Goal: Task Accomplishment & Management: Manage account settings

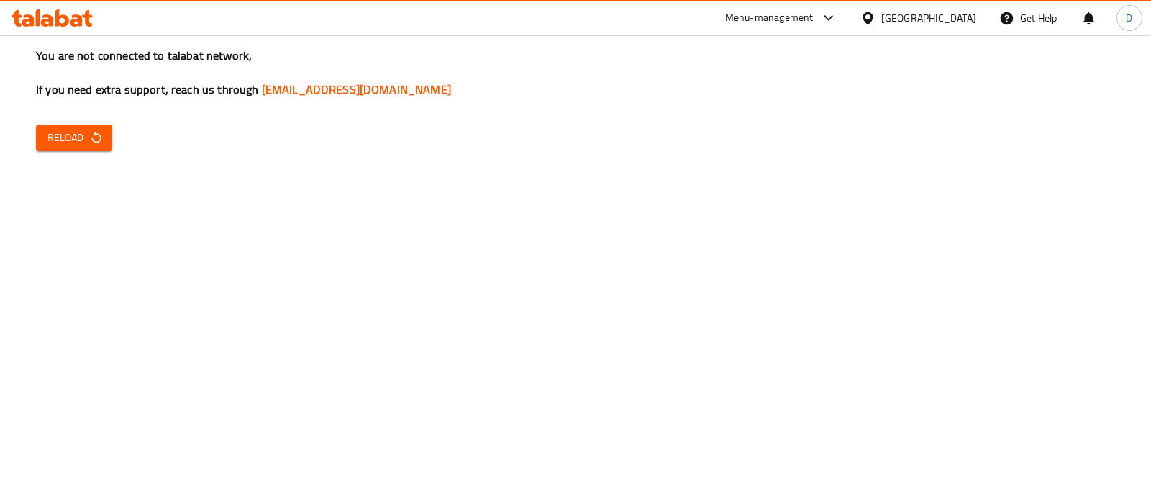
click at [89, 134] on icon "button" at bounding box center [96, 137] width 14 height 14
click at [86, 140] on span "Reload" at bounding box center [73, 138] width 53 height 18
click at [70, 140] on span "Reload" at bounding box center [73, 138] width 53 height 18
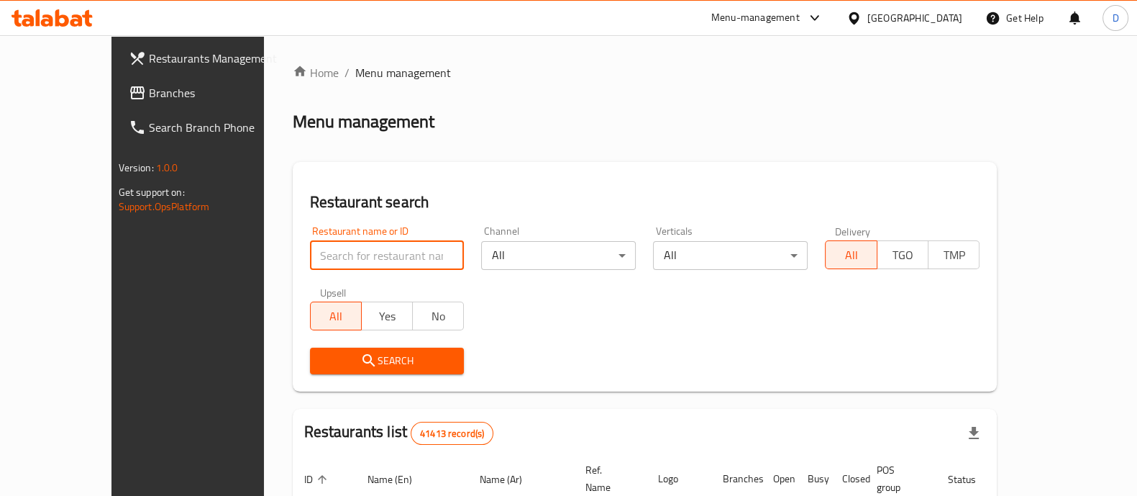
click at [316, 249] on input "search" at bounding box center [387, 255] width 155 height 29
type input "sultan ayu"
click button "Search" at bounding box center [387, 360] width 155 height 27
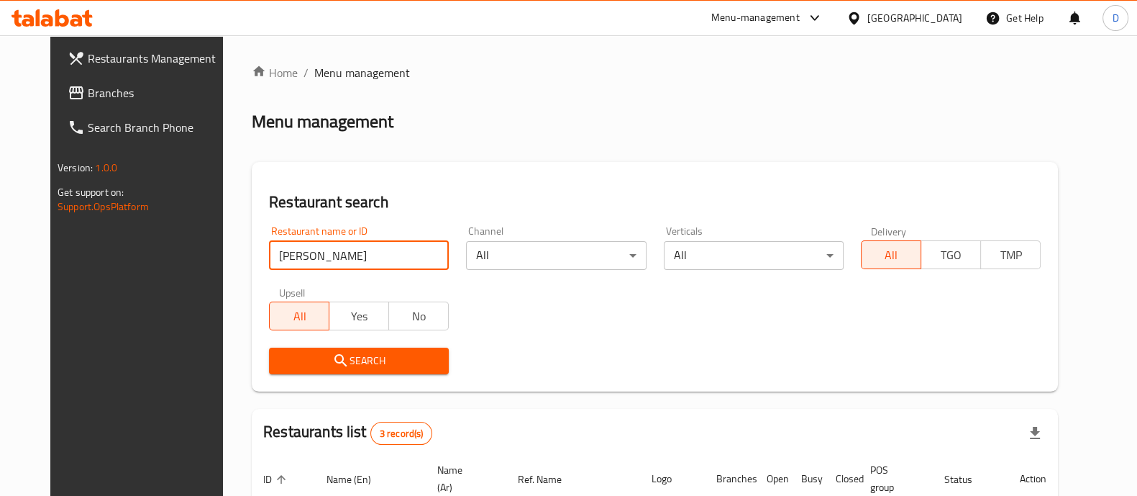
scroll to position [237, 0]
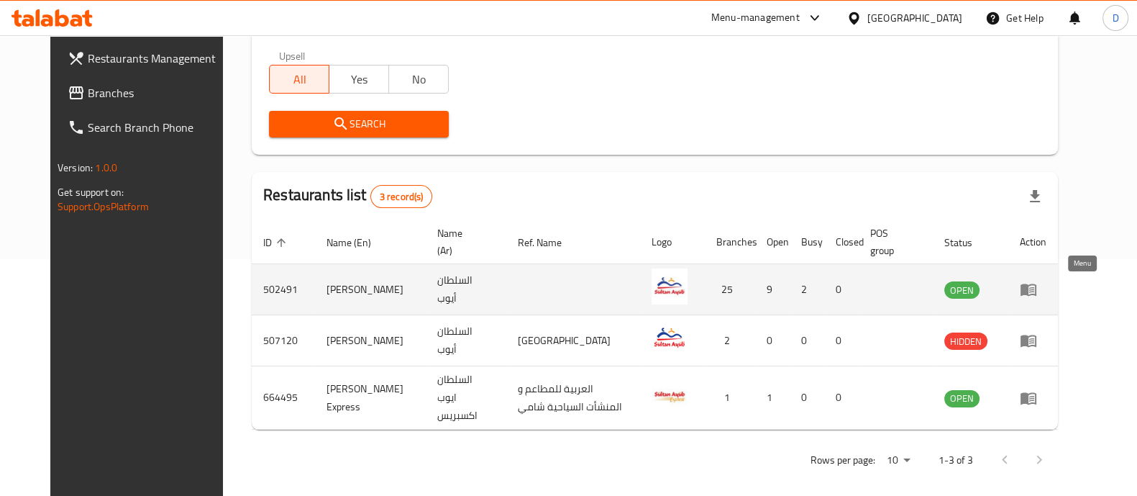
click at [1037, 282] on icon "enhanced table" at bounding box center [1028, 289] width 17 height 17
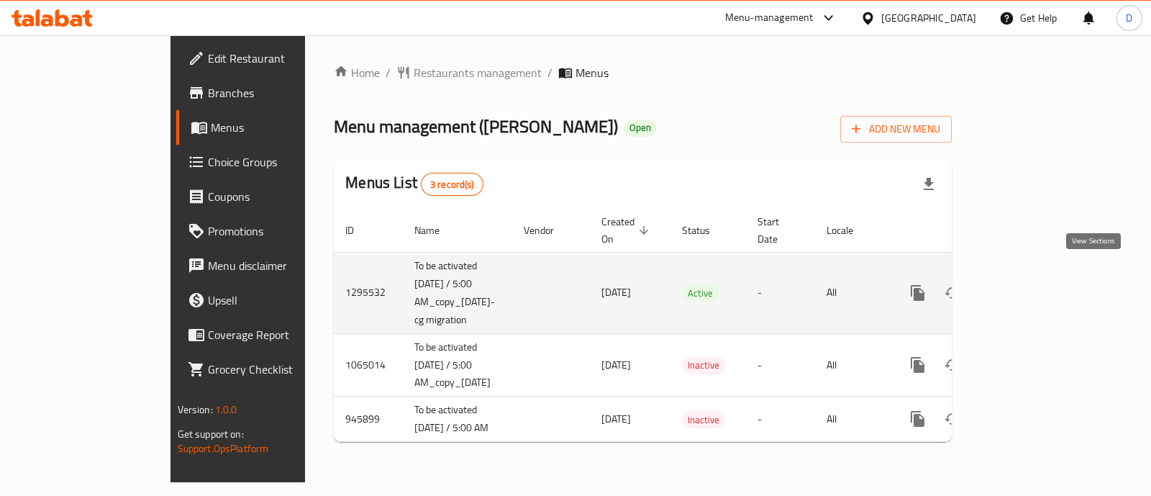
click at [1030, 284] on icon "enhanced table" at bounding box center [1021, 292] width 17 height 17
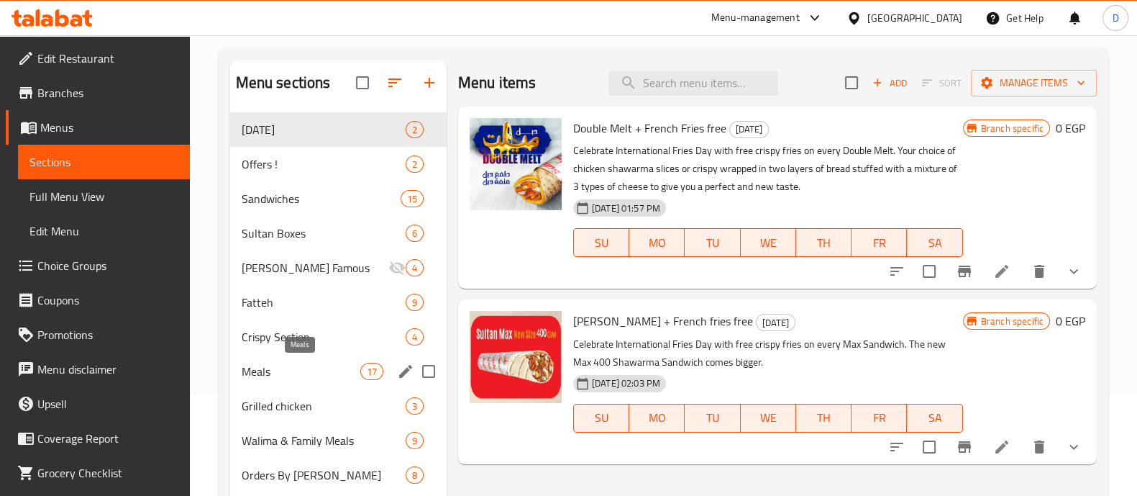
scroll to position [102, 0]
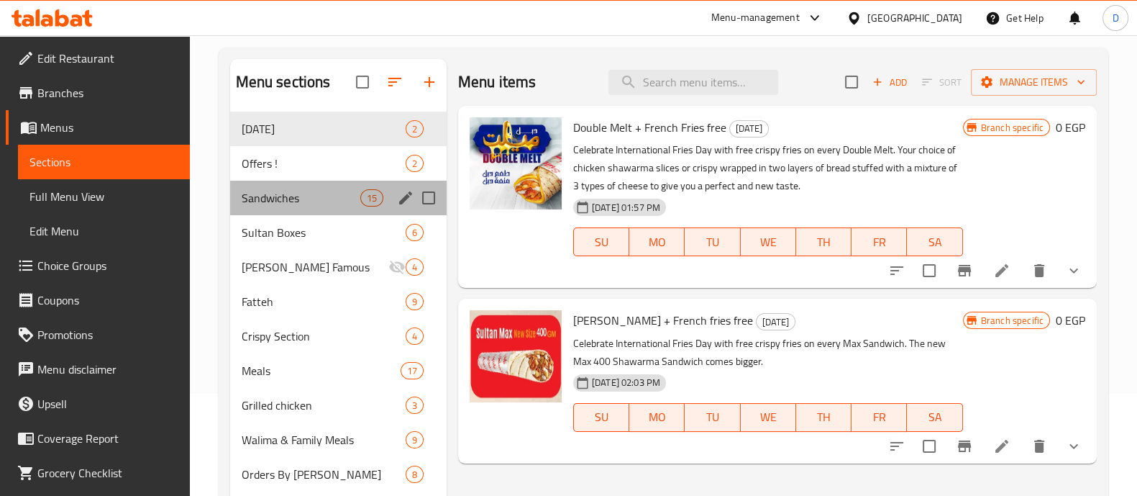
click at [298, 207] on div "Sandwiches 15" at bounding box center [338, 198] width 216 height 35
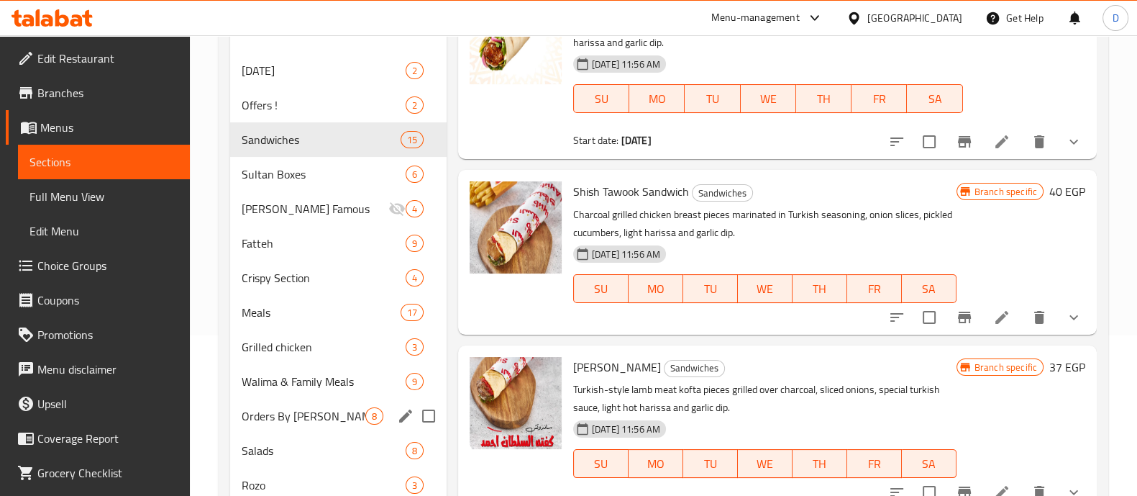
scroll to position [135, 0]
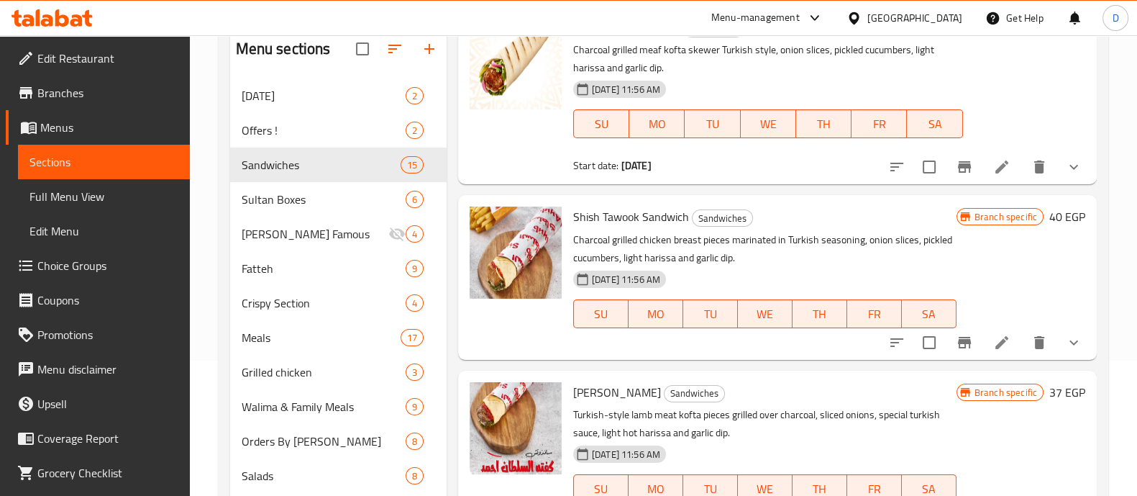
click at [56, 15] on icon at bounding box center [62, 17] width 14 height 17
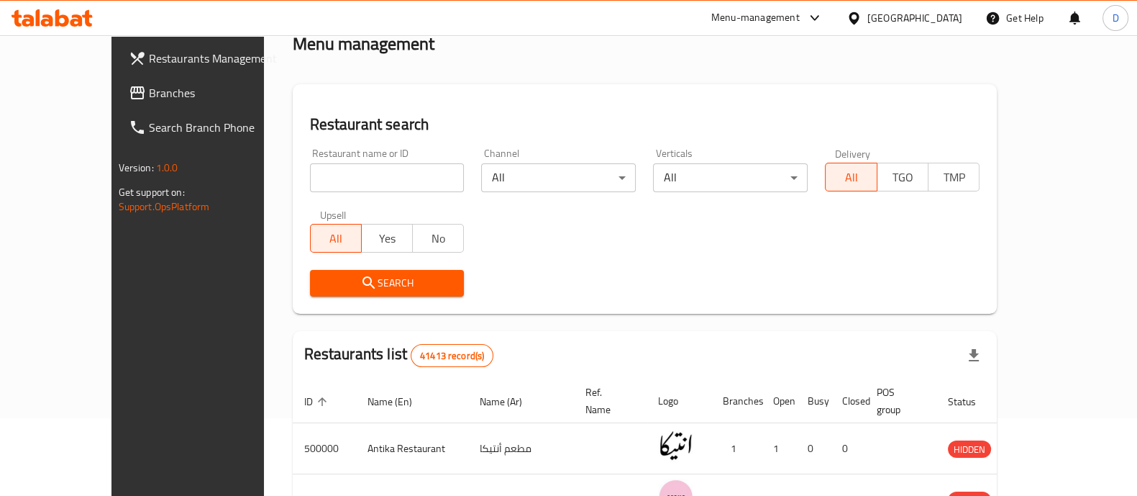
scroll to position [78, 0]
click at [321, 181] on input "search" at bounding box center [387, 177] width 155 height 29
type input "shamy"
click button "Search" at bounding box center [387, 283] width 155 height 27
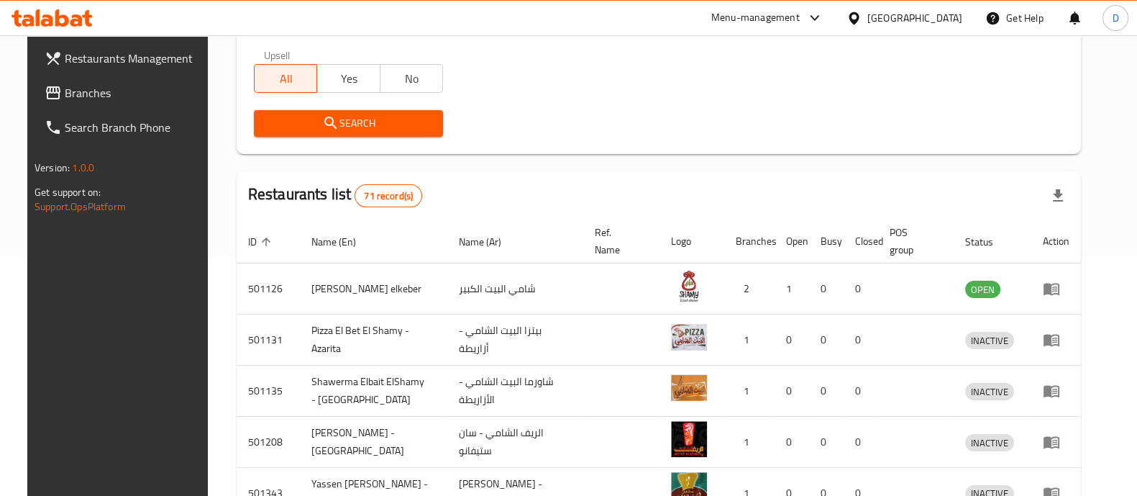
scroll to position [241, 0]
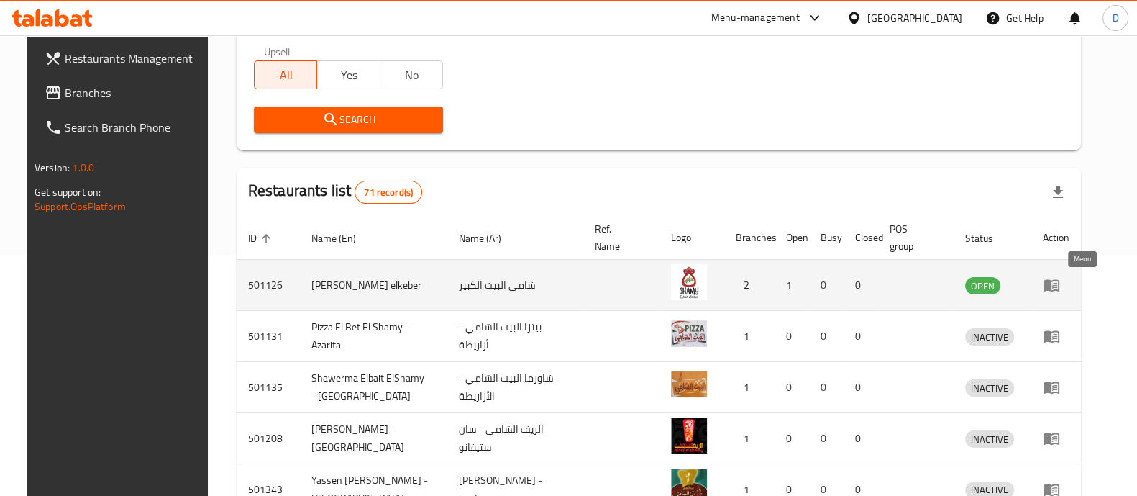
click at [1060, 283] on icon "enhanced table" at bounding box center [1051, 284] width 17 height 17
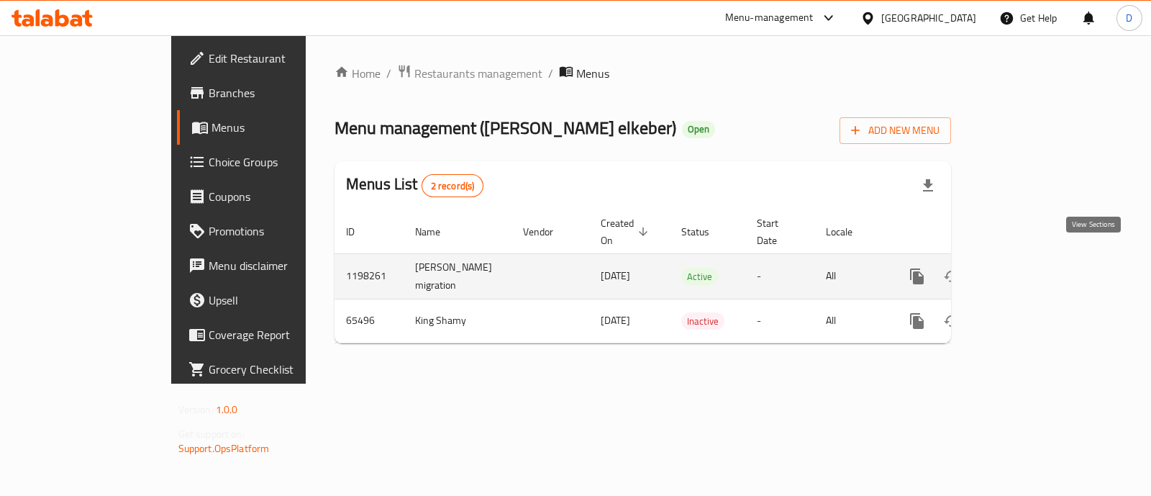
click at [1029, 268] on icon "enhanced table" at bounding box center [1020, 276] width 17 height 17
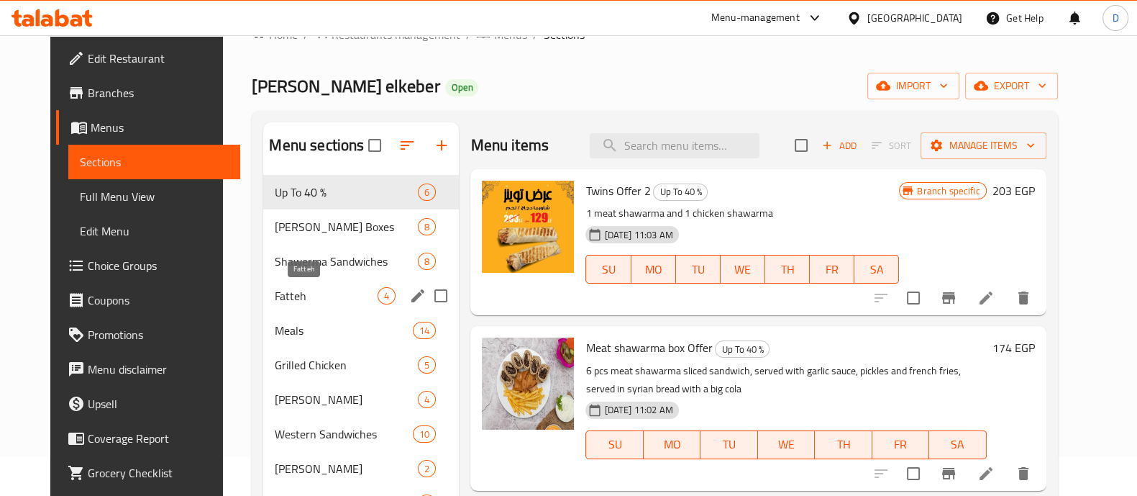
scroll to position [55, 0]
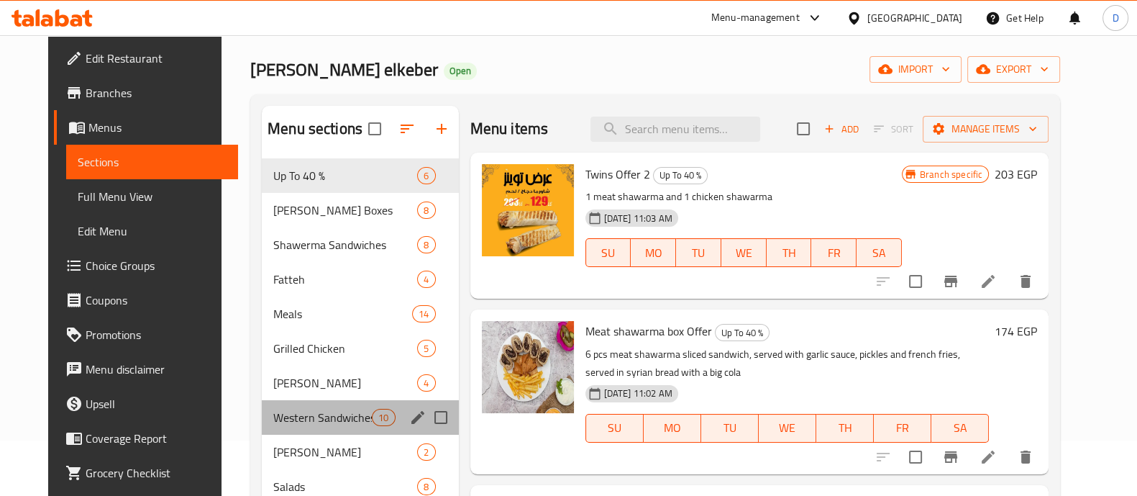
click at [313, 400] on div "Western Sandwiches 10" at bounding box center [360, 417] width 197 height 35
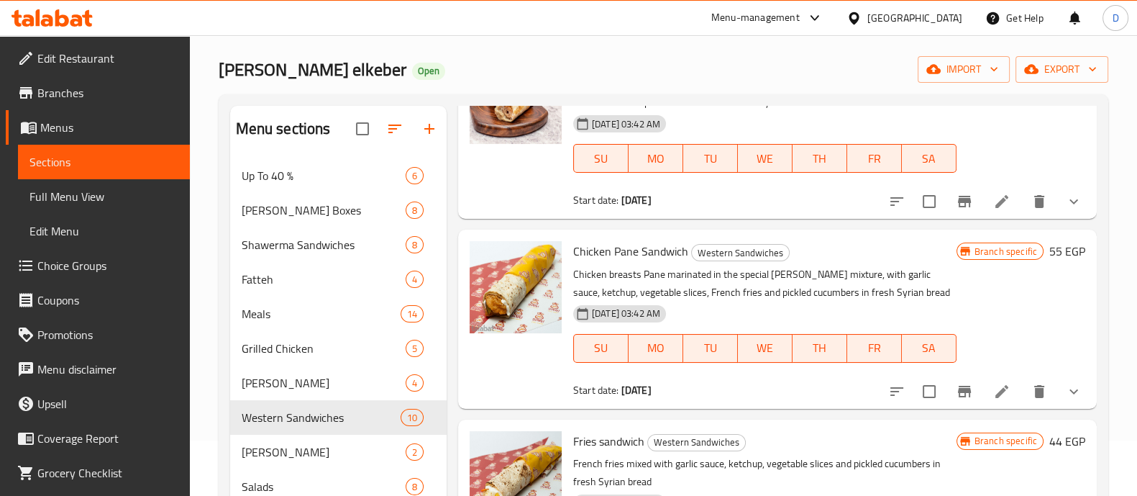
scroll to position [1253, 0]
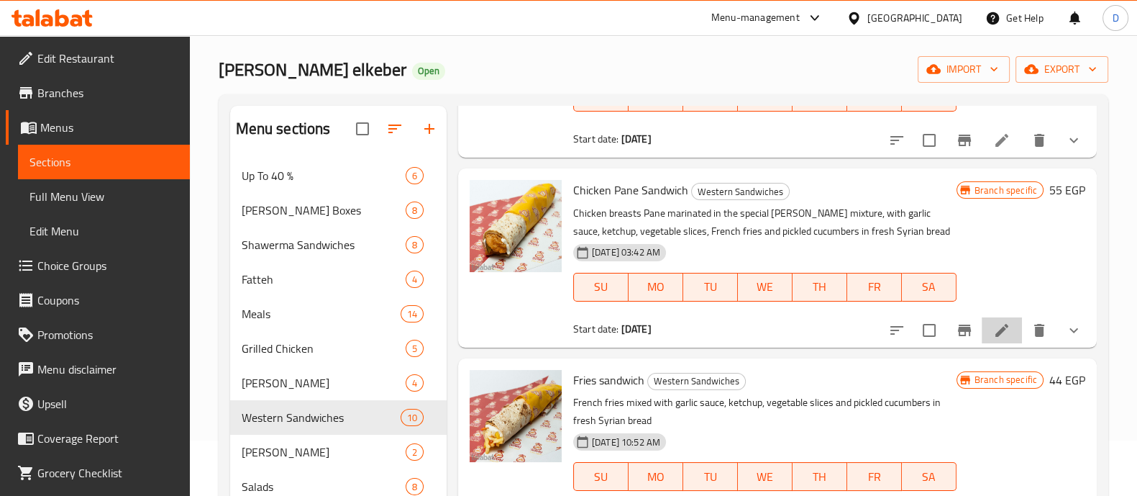
click at [995, 319] on li at bounding box center [1002, 330] width 40 height 26
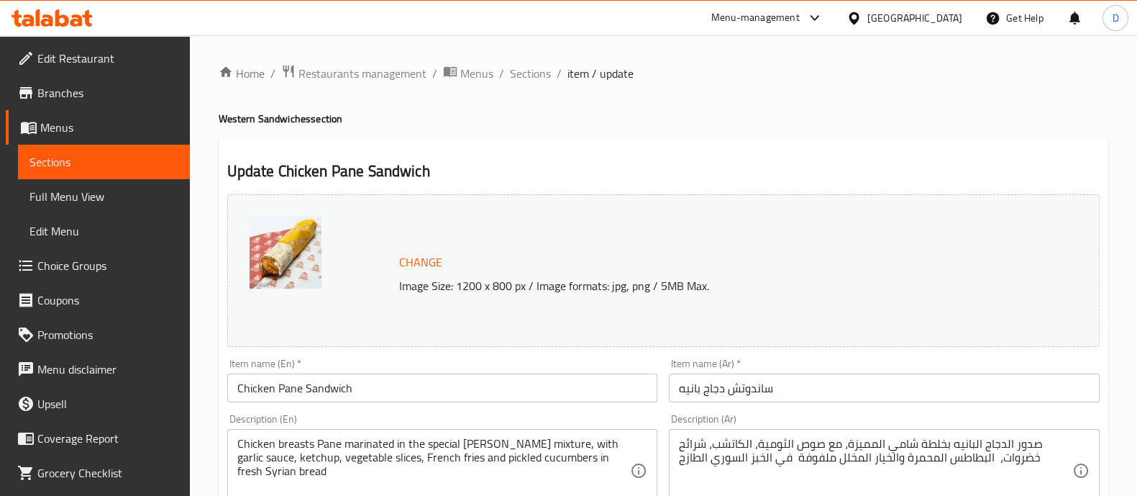
scroll to position [137, 0]
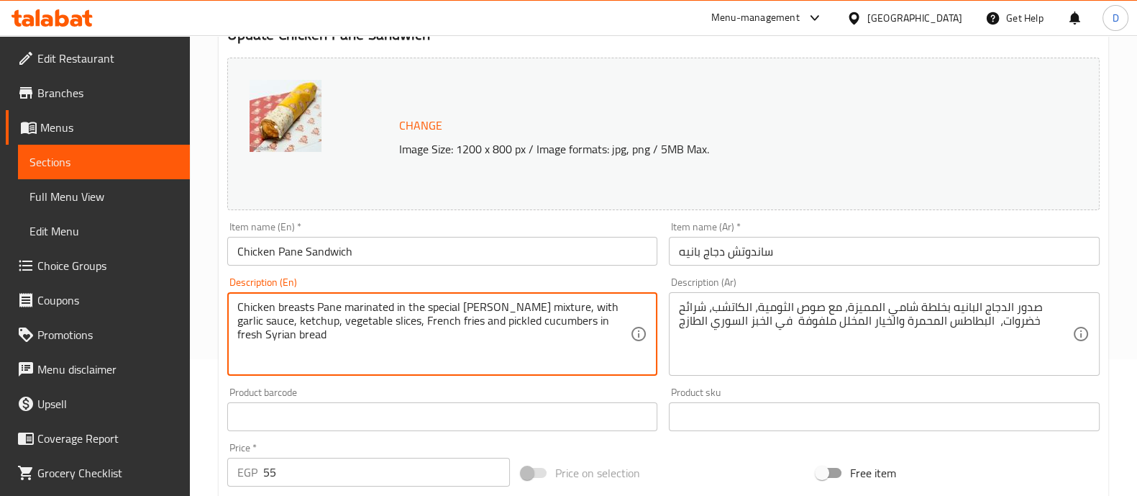
click at [421, 324] on textarea "Chicken breasts Pane marinated in the special Shami mixture, with garlic sauce,…" at bounding box center [433, 334] width 393 height 68
click at [434, 324] on textarea "Chicken breasts Pane marinated in the special Shami mixture, with garlic sauce,…" at bounding box center [433, 334] width 393 height 68
drag, startPoint x: 439, startPoint y: 320, endPoint x: 360, endPoint y: 321, distance: 79.8
click at [360, 321] on textarea "Chicken breasts Pane marinated in the special Shami mixture, with garlic sauce,…" at bounding box center [433, 334] width 393 height 68
type textarea "Chicken breasts Pane marinated in the special Shami mixture, with garlic sauce,…"
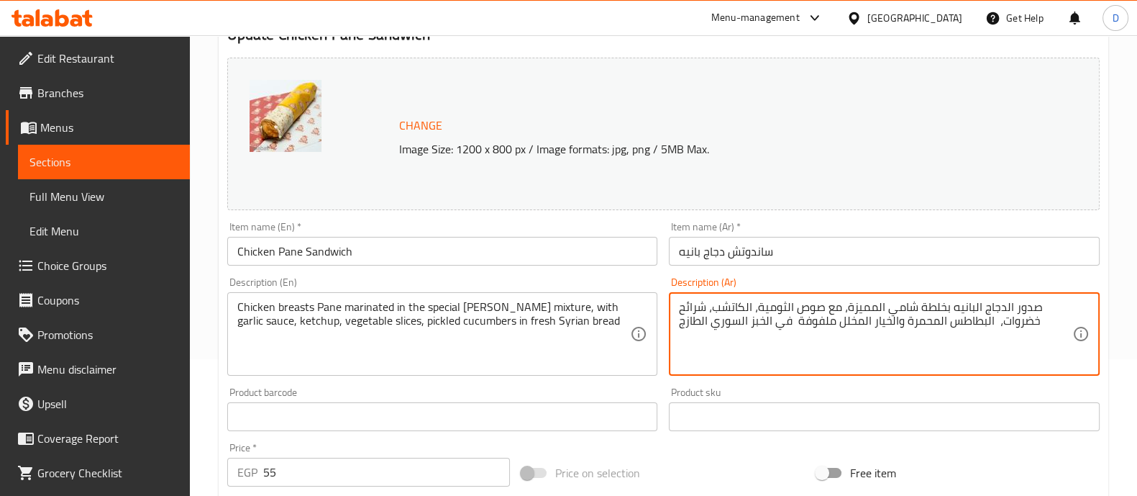
drag, startPoint x: 901, startPoint y: 322, endPoint x: 935, endPoint y: 322, distance: 33.8
click at [935, 322] on textarea "صدور الدجاج البانيه بخلطة شامي المميزة، مع صوص الثومية، الكاتشب، شرائح خضروات، …" at bounding box center [875, 334] width 393 height 68
drag, startPoint x: 904, startPoint y: 319, endPoint x: 991, endPoint y: 324, distance: 87.1
click at [991, 324] on textarea "صدور الدجاج البانيه بخلطة شامي المميزة، مع صوص الثومية، الكاتشب، شرائح خضروات، …" at bounding box center [875, 334] width 393 height 68
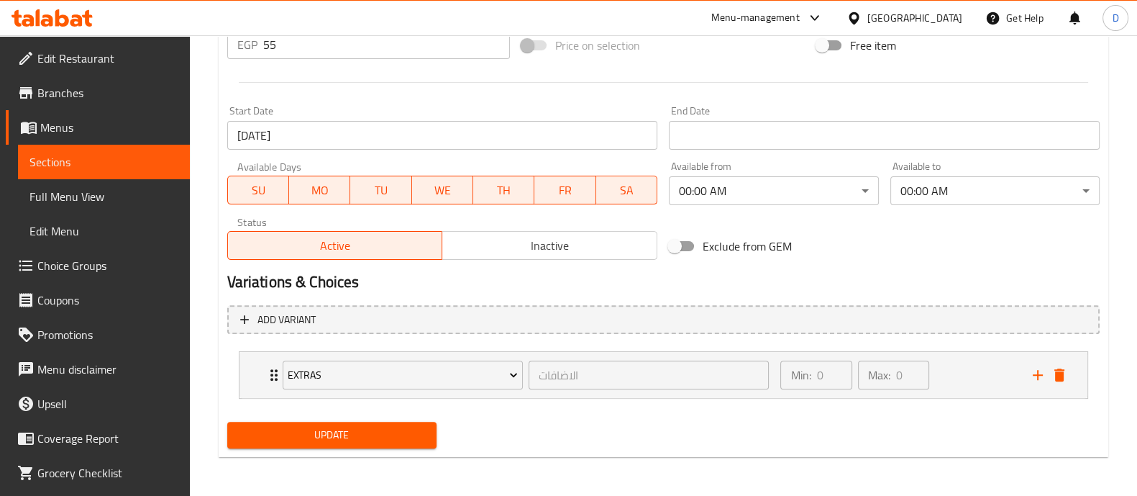
type textarea "صدور الدجاج البانيه بخلطة شامي المميزة، مع صوص الثومية، الكاتشب، شرائح خضروات، …"
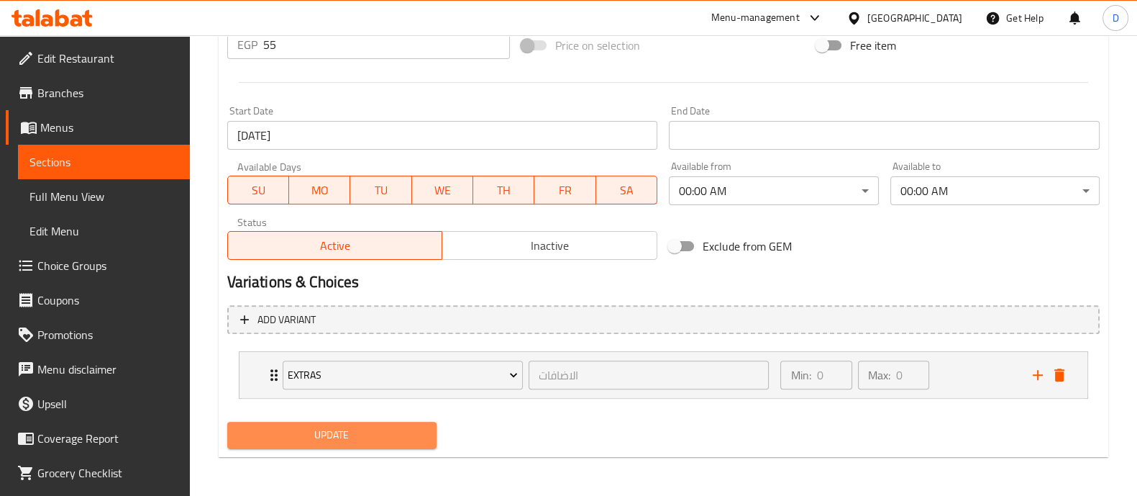
click at [386, 438] on span "Update" at bounding box center [332, 435] width 186 height 18
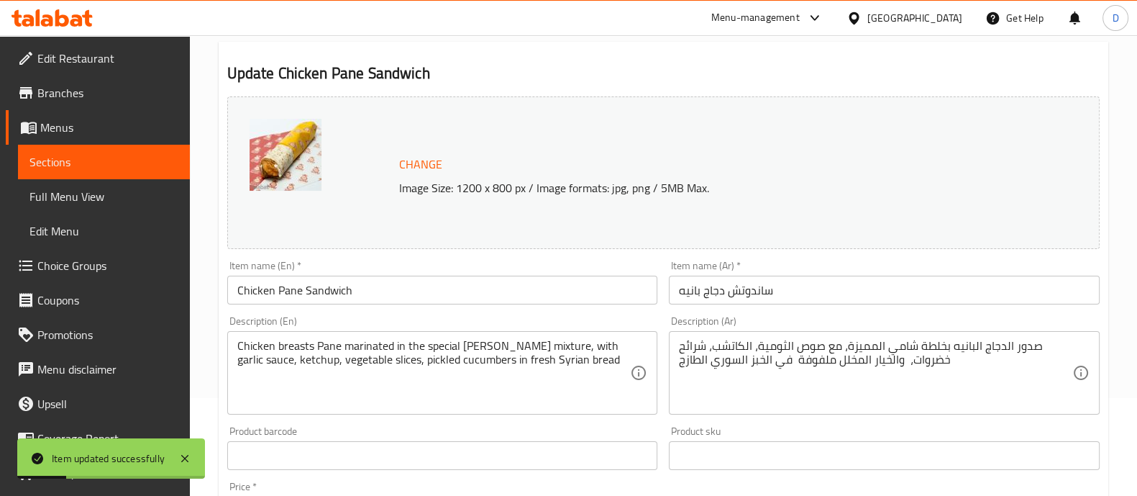
scroll to position [0, 0]
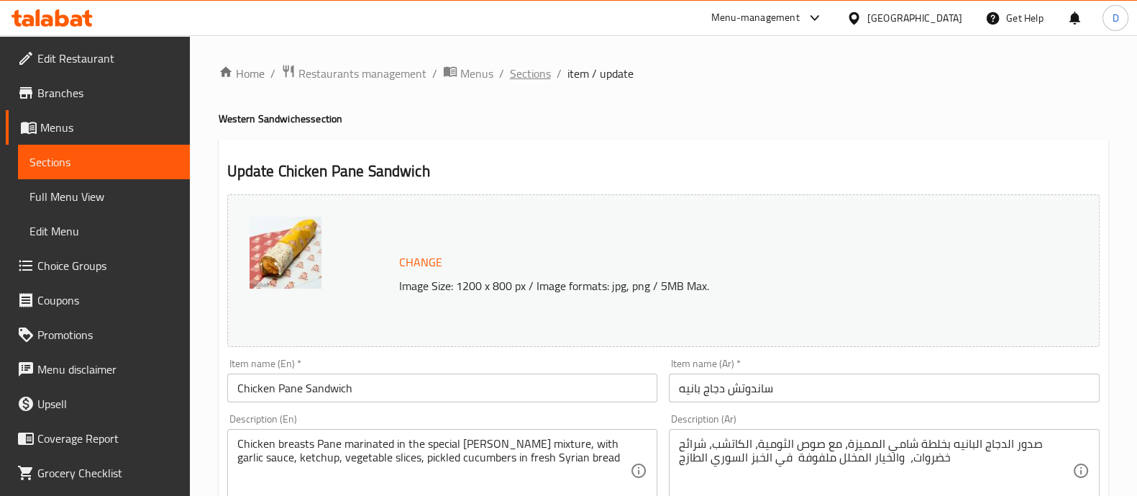
click at [532, 77] on span "Sections" at bounding box center [530, 73] width 41 height 17
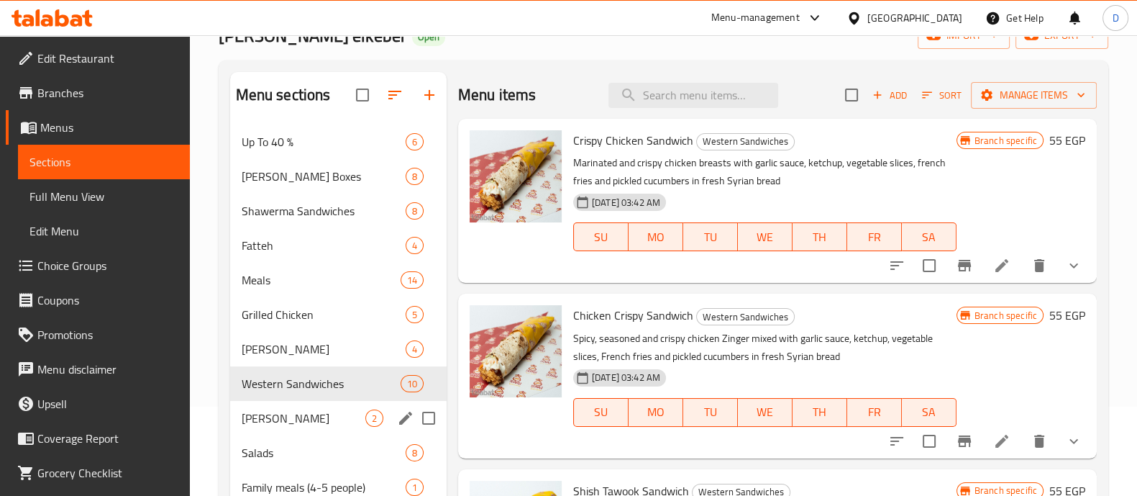
scroll to position [95, 0]
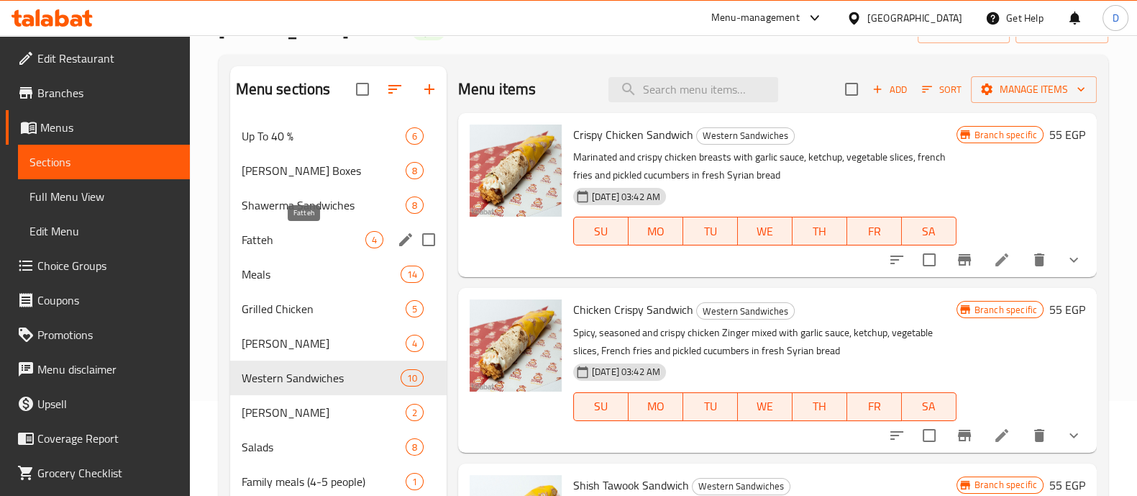
click at [299, 237] on span "Fatteh" at bounding box center [304, 239] width 124 height 17
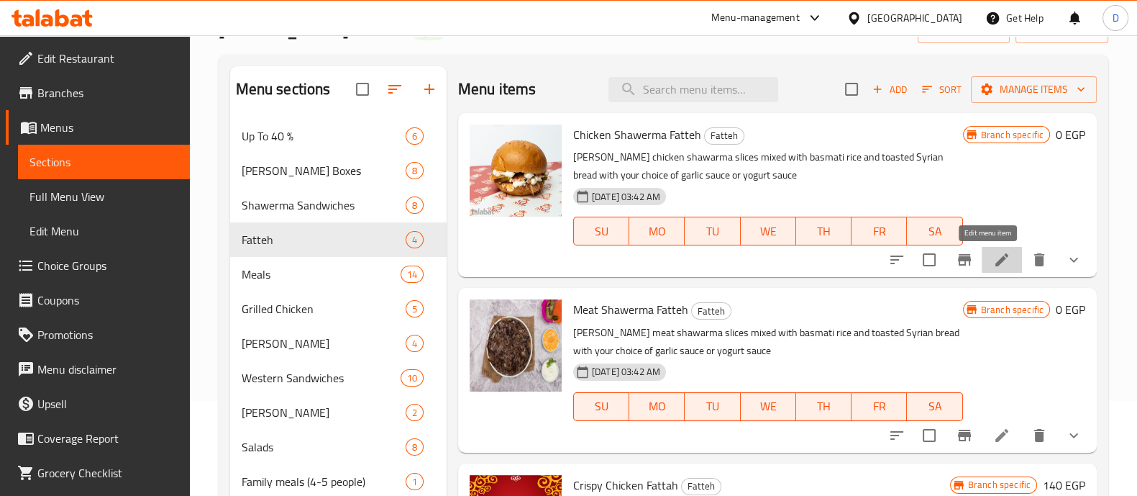
click at [993, 256] on icon at bounding box center [1001, 259] width 17 height 17
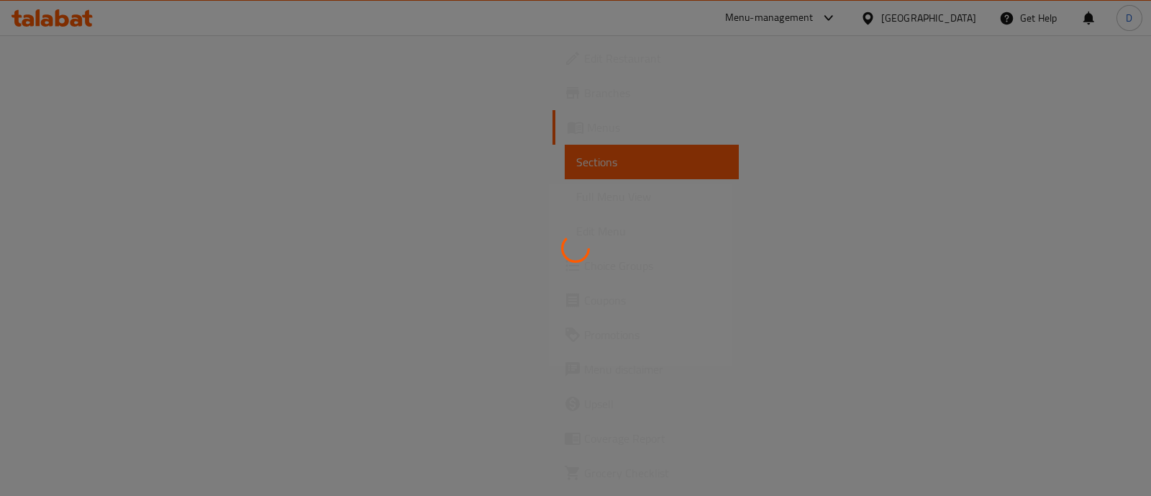
click at [483, 81] on div at bounding box center [575, 248] width 1151 height 496
click at [429, 138] on div at bounding box center [575, 248] width 1151 height 496
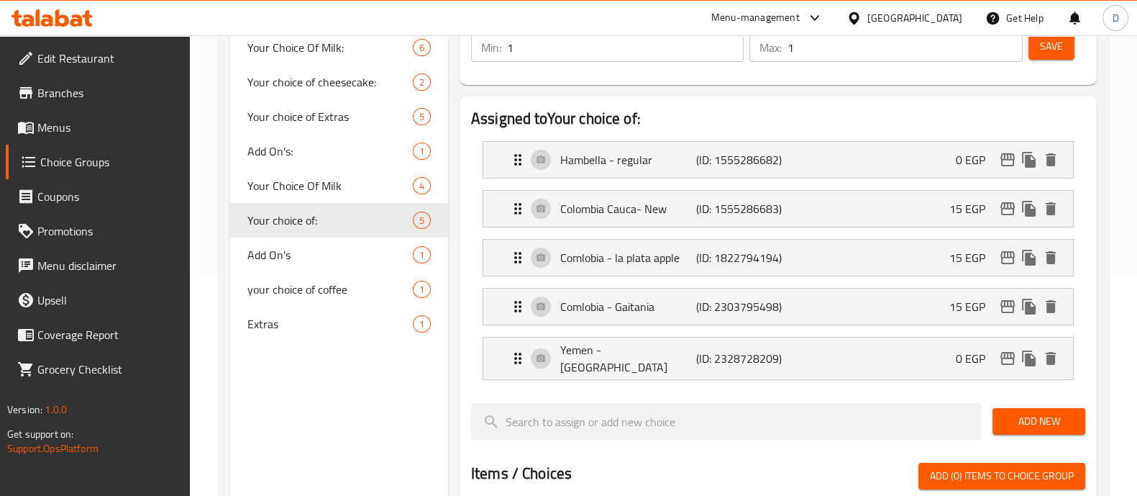
scroll to position [222, 0]
click at [47, 19] on icon at bounding box center [47, 20] width 12 height 12
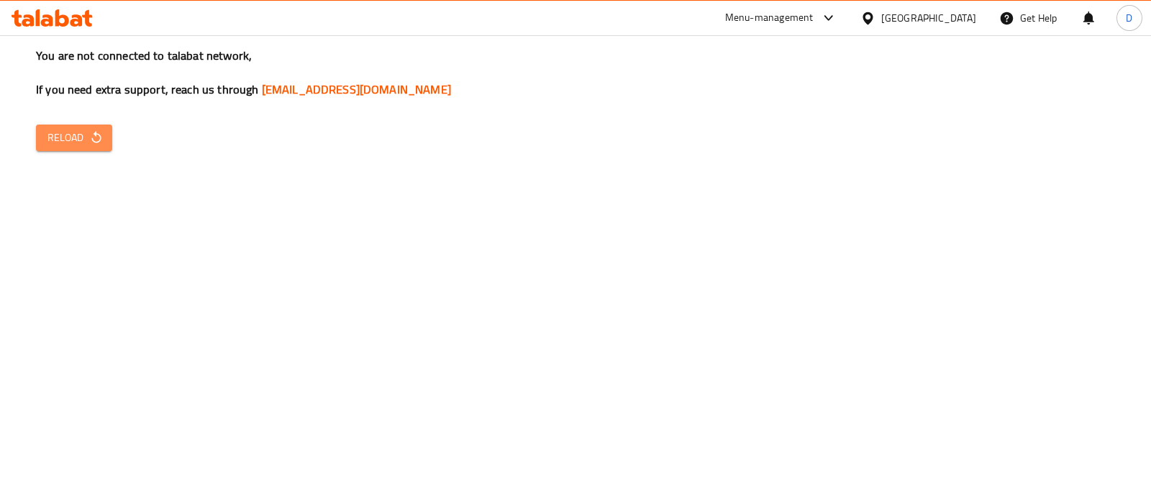
click at [68, 138] on span "Reload" at bounding box center [73, 138] width 53 height 18
click at [64, 19] on icon at bounding box center [52, 17] width 81 height 17
click at [93, 136] on icon "button" at bounding box center [96, 137] width 14 height 14
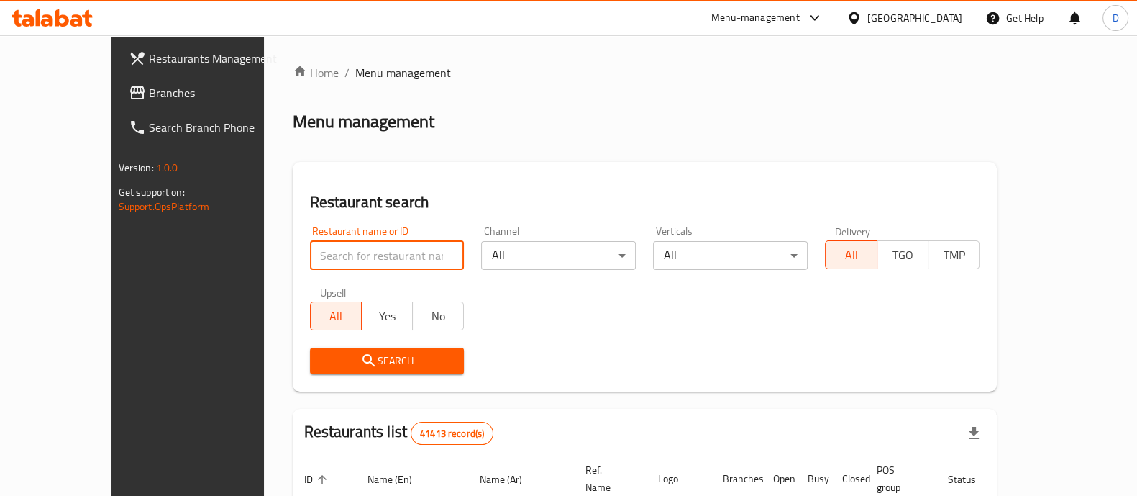
click at [310, 260] on input "search" at bounding box center [387, 255] width 155 height 29
type input "[PERSON_NAME]"
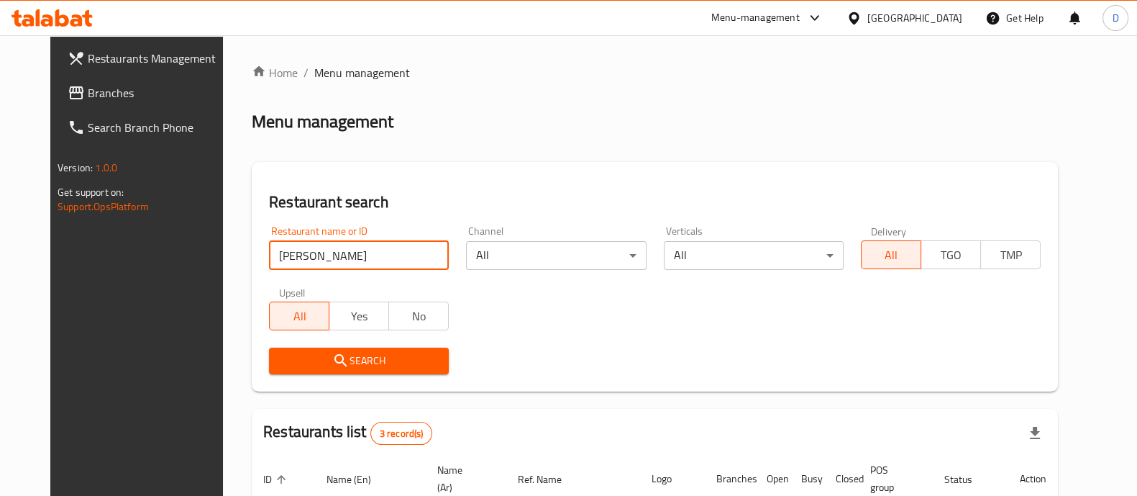
scroll to position [237, 0]
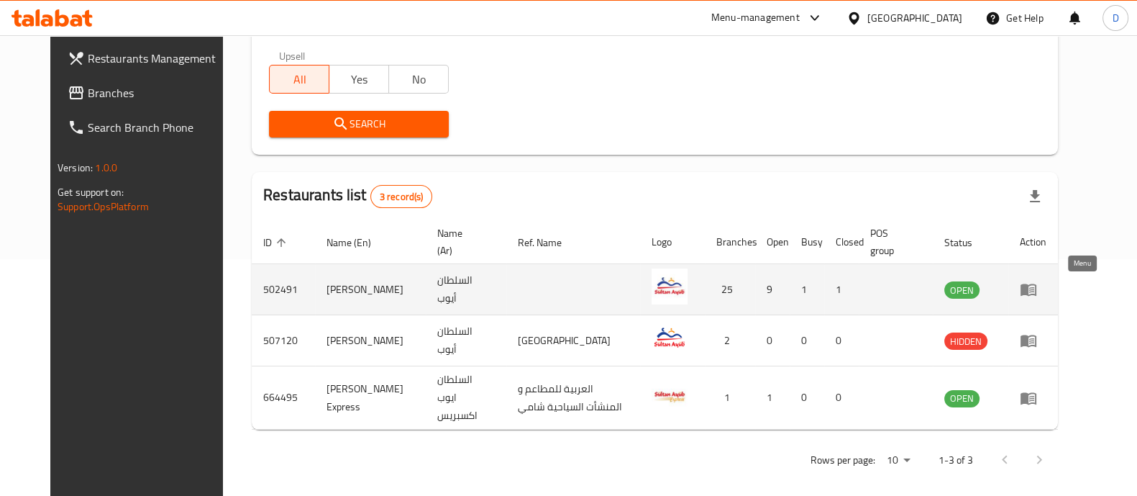
click at [1037, 296] on icon "enhanced table" at bounding box center [1028, 289] width 17 height 17
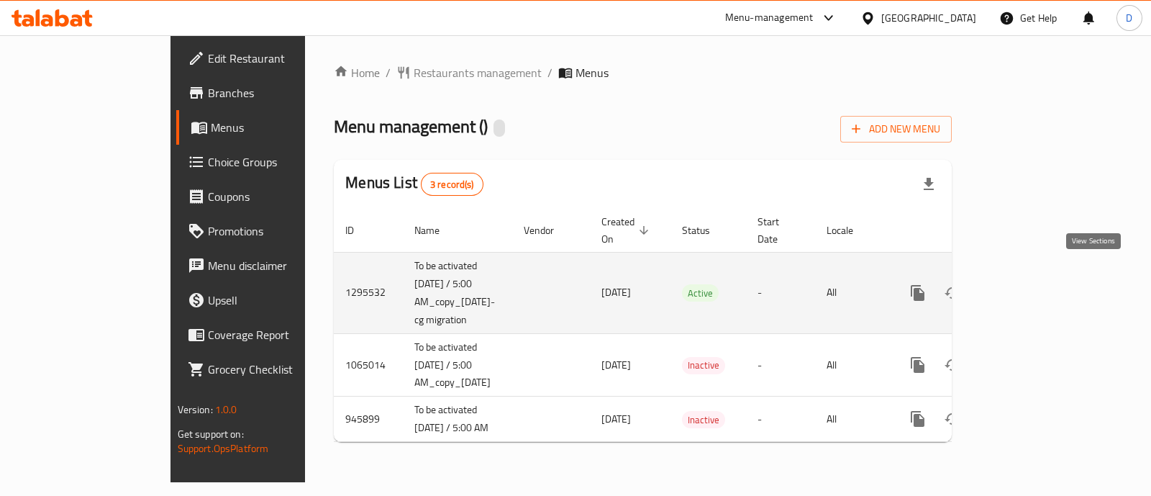
click at [1030, 284] on icon "enhanced table" at bounding box center [1021, 292] width 17 height 17
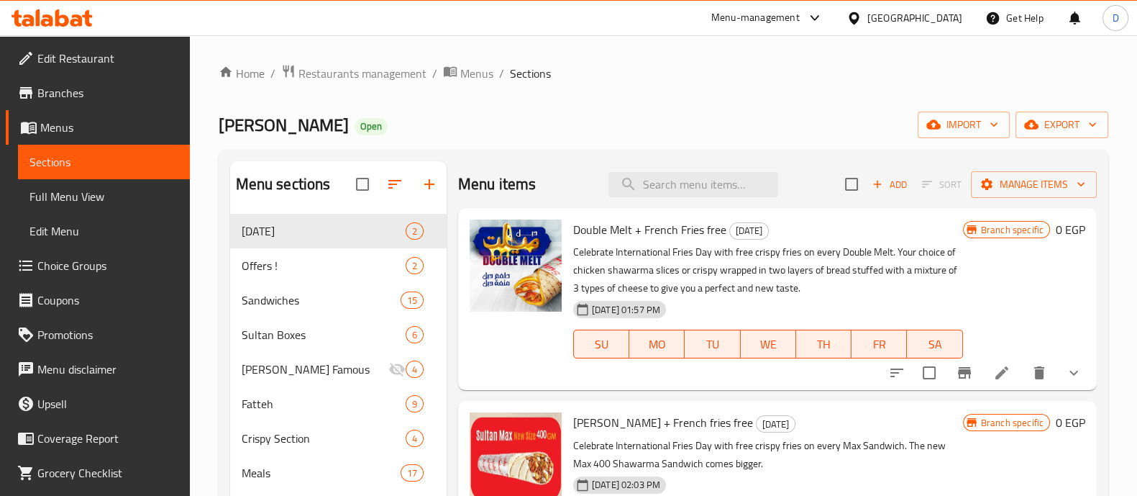
click at [46, 30] on div at bounding box center [52, 18] width 104 height 29
click at [43, 23] on icon at bounding box center [47, 20] width 12 height 12
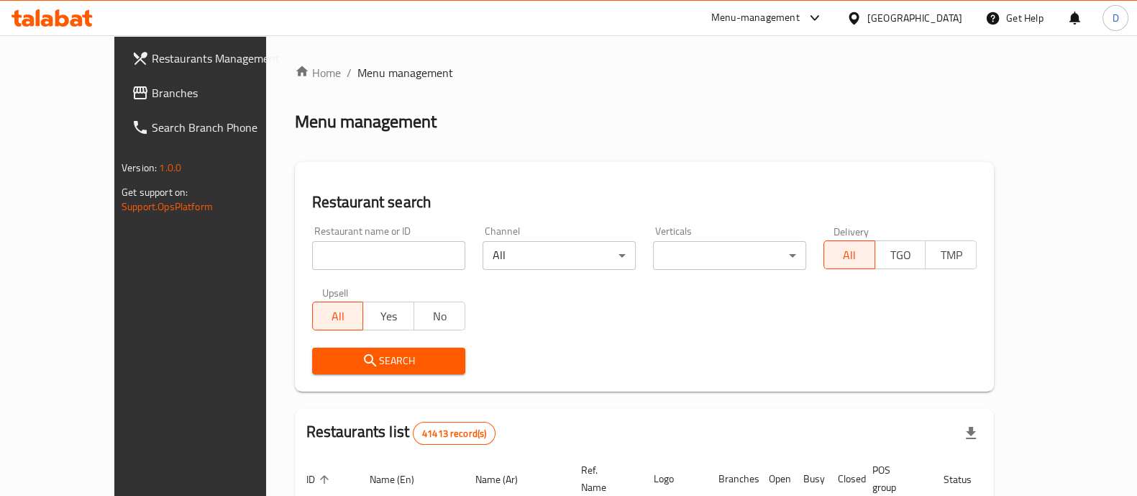
click at [327, 249] on input "search" at bounding box center [388, 255] width 153 height 29
type input "shamy"
click button "Search" at bounding box center [388, 360] width 153 height 27
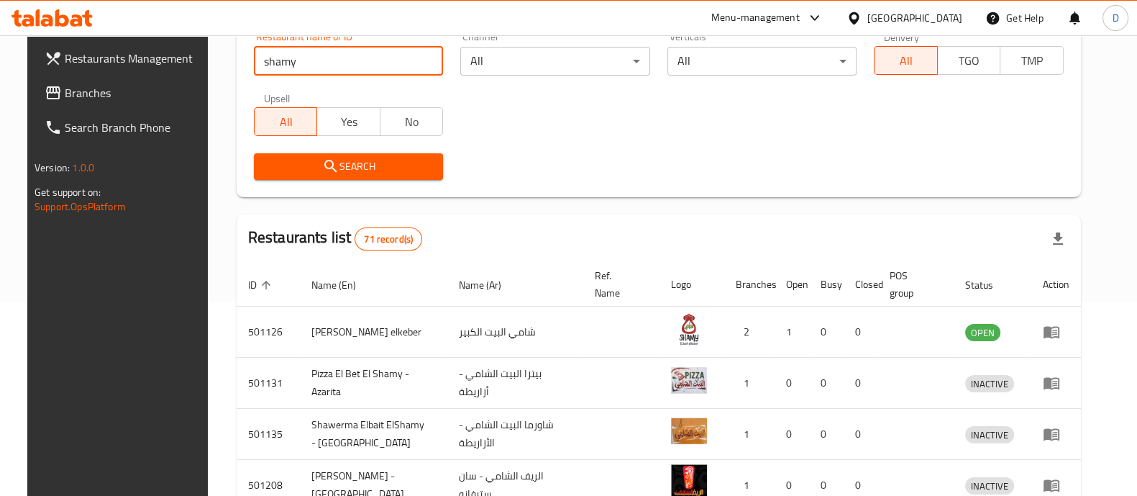
scroll to position [193, 0]
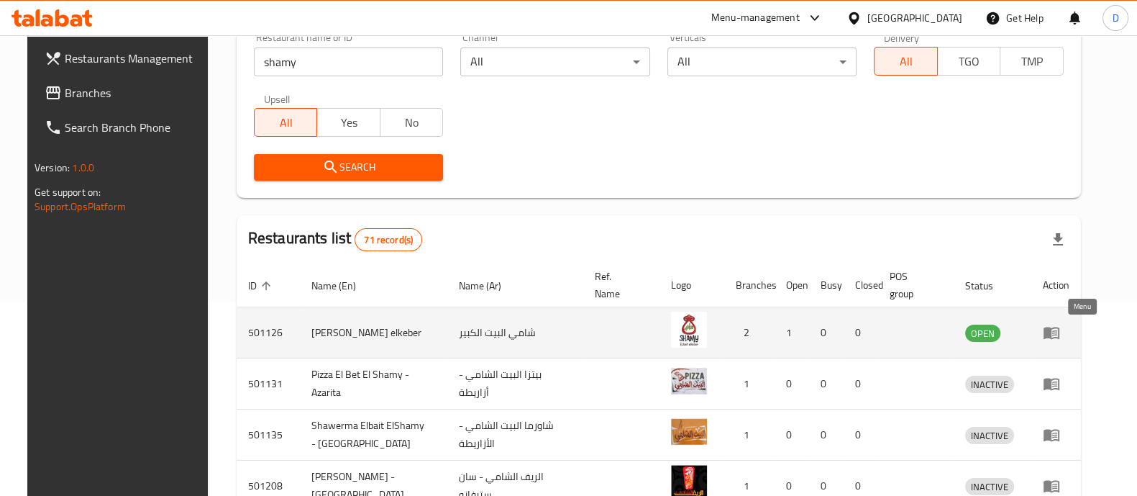
click at [1059, 329] on icon "enhanced table" at bounding box center [1052, 333] width 16 height 12
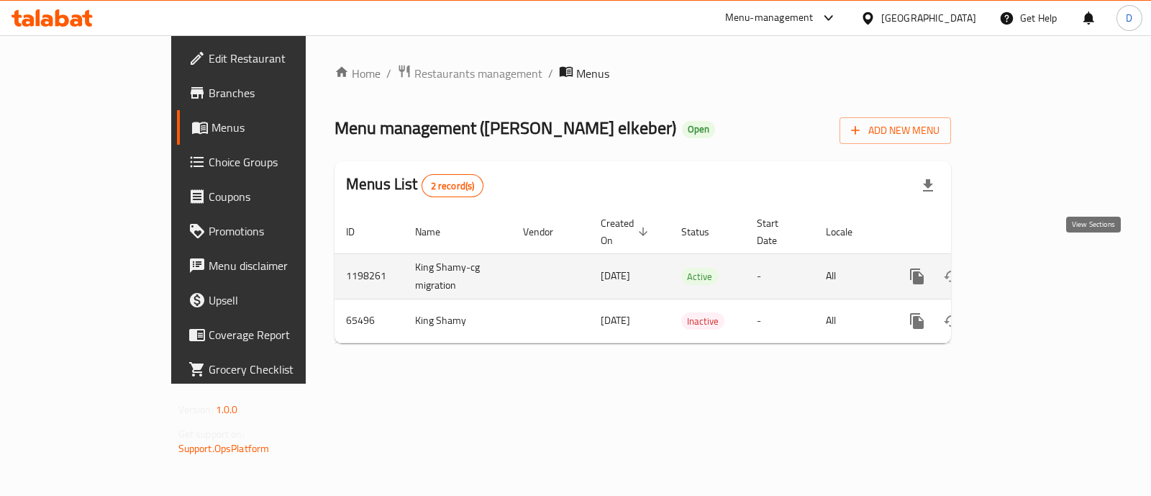
click at [1038, 275] on link "enhanced table" at bounding box center [1020, 276] width 35 height 35
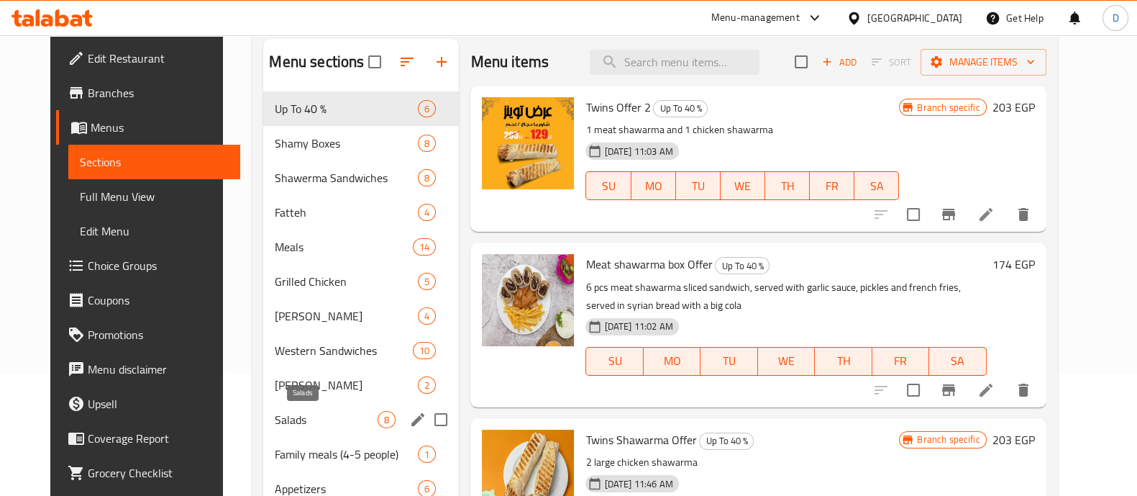
scroll to position [121, 0]
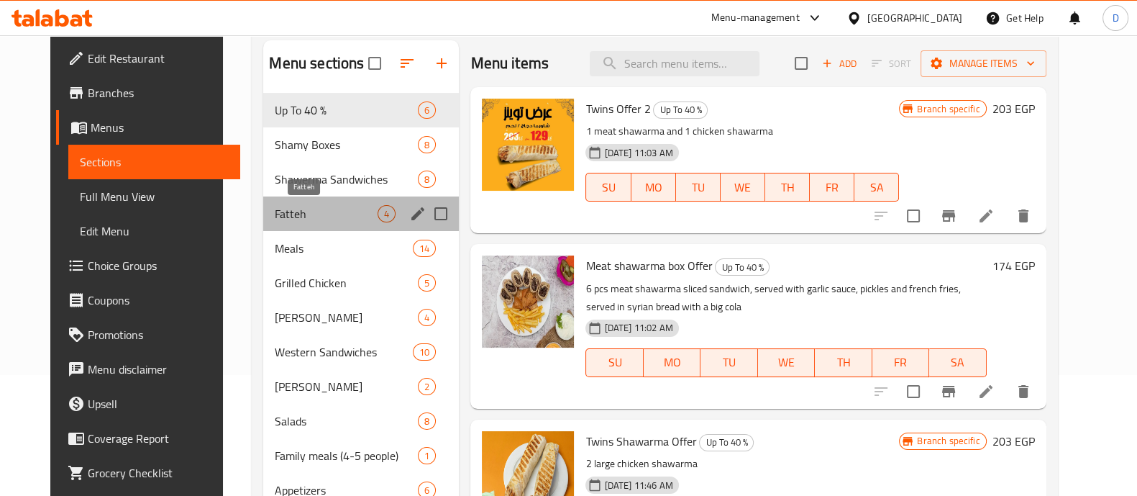
click at [312, 205] on span "Fatteh" at bounding box center [326, 213] width 103 height 17
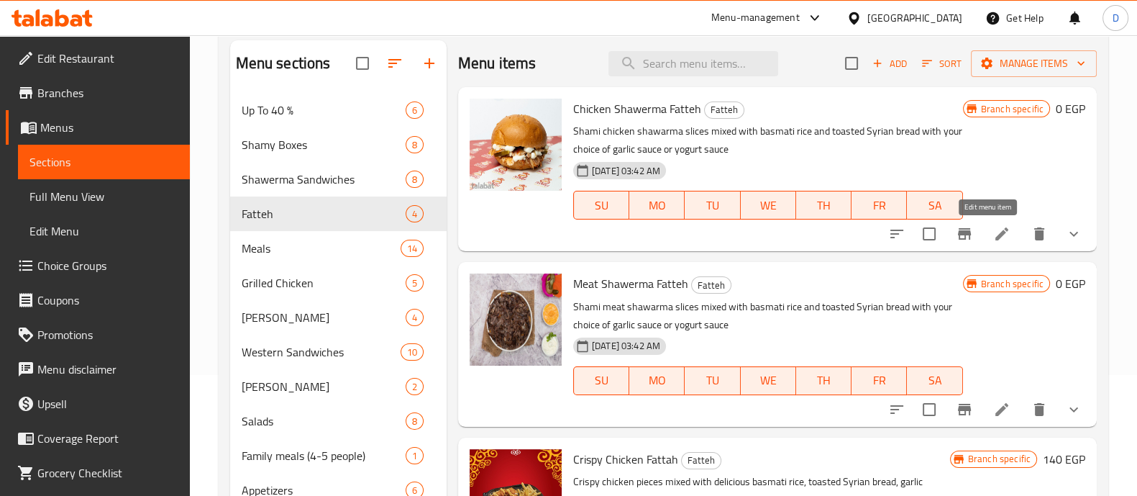
click at [993, 229] on icon at bounding box center [1001, 233] width 17 height 17
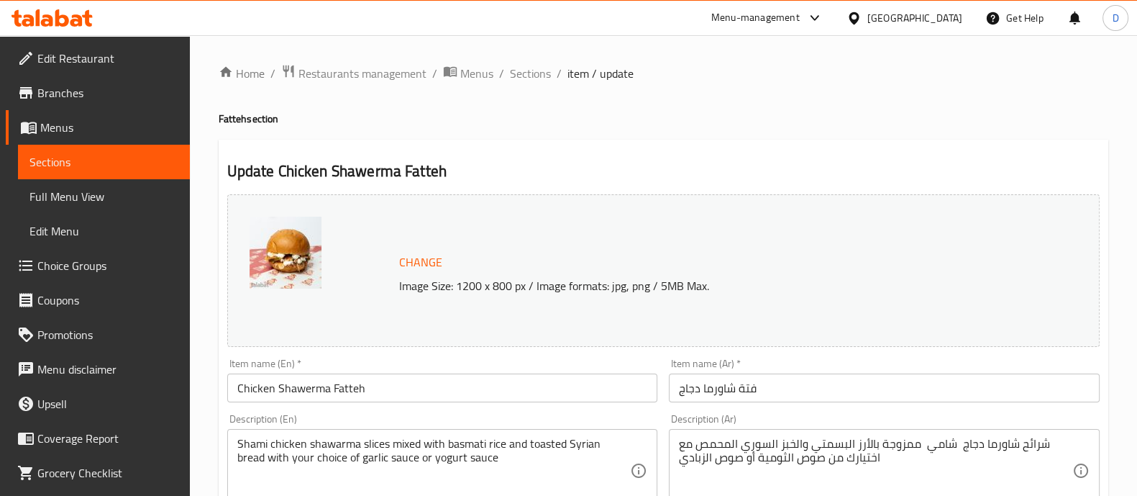
click at [532, 74] on span "Sections" at bounding box center [530, 73] width 41 height 17
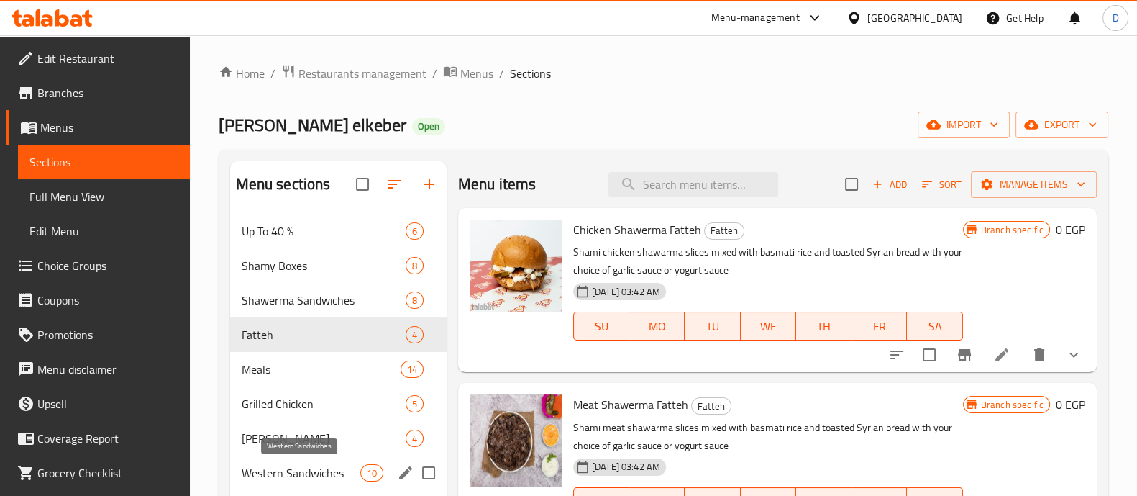
scroll to position [97, 0]
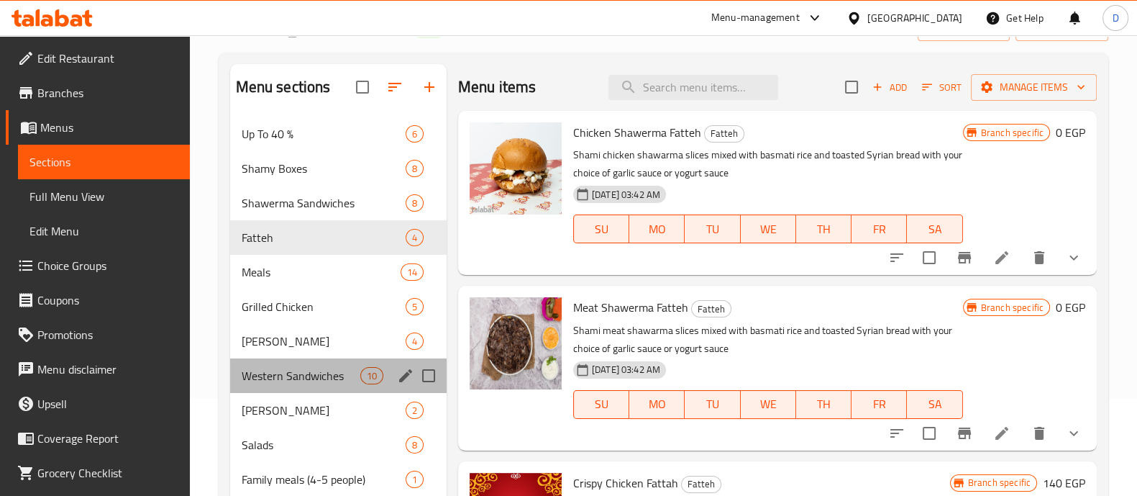
click at [304, 362] on div "Western Sandwiches 10" at bounding box center [338, 375] width 216 height 35
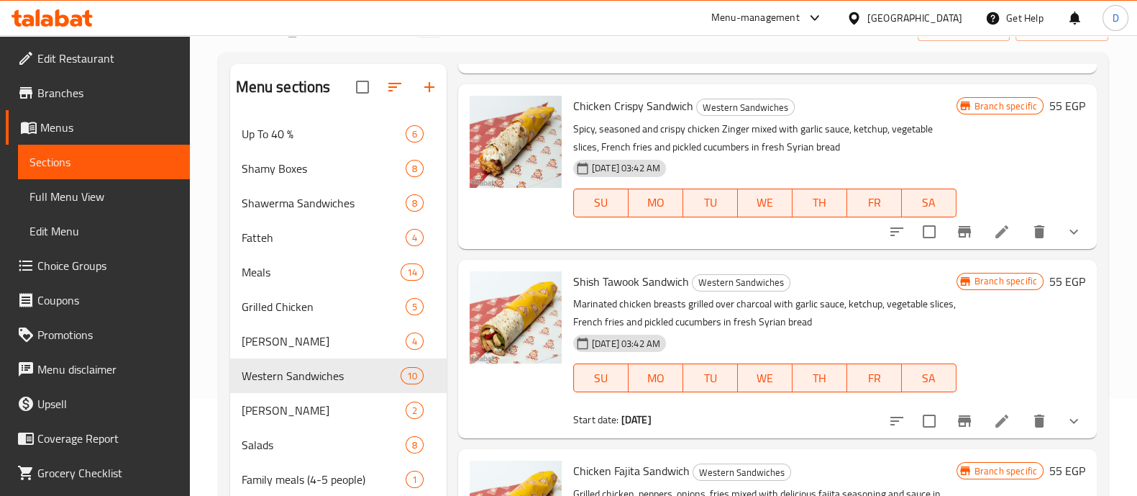
scroll to position [206, 0]
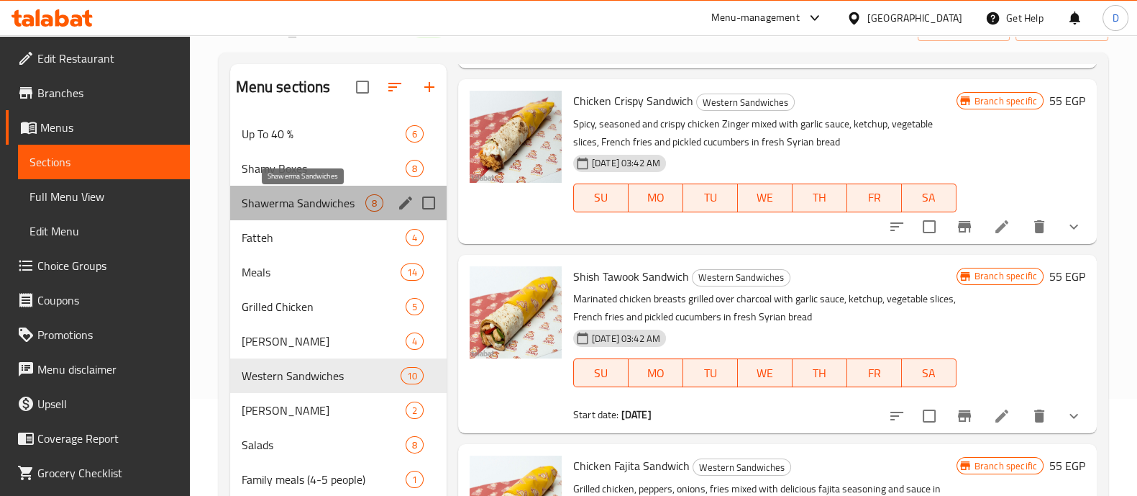
click at [294, 208] on span "Shawerma Sandwiches" at bounding box center [304, 202] width 124 height 17
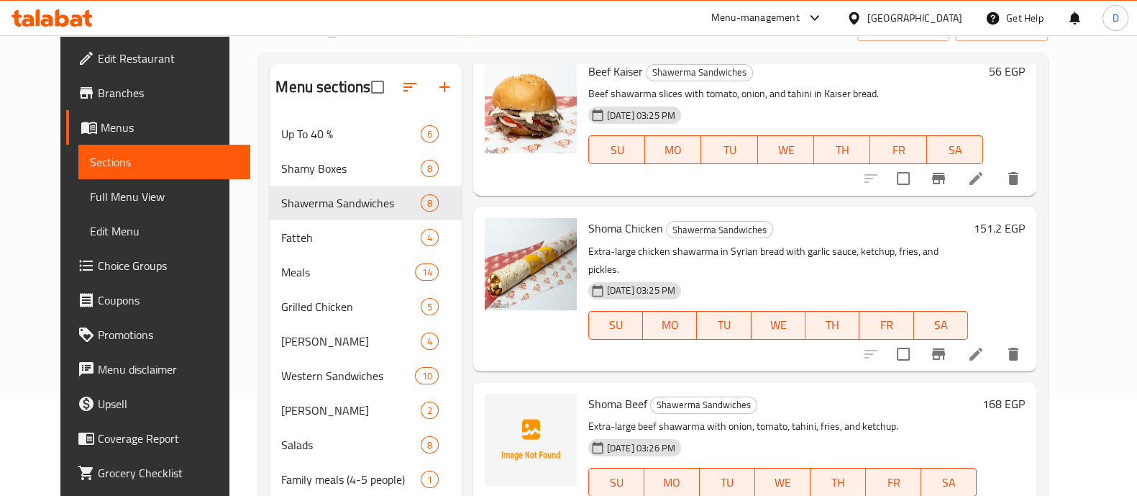
scroll to position [414, 0]
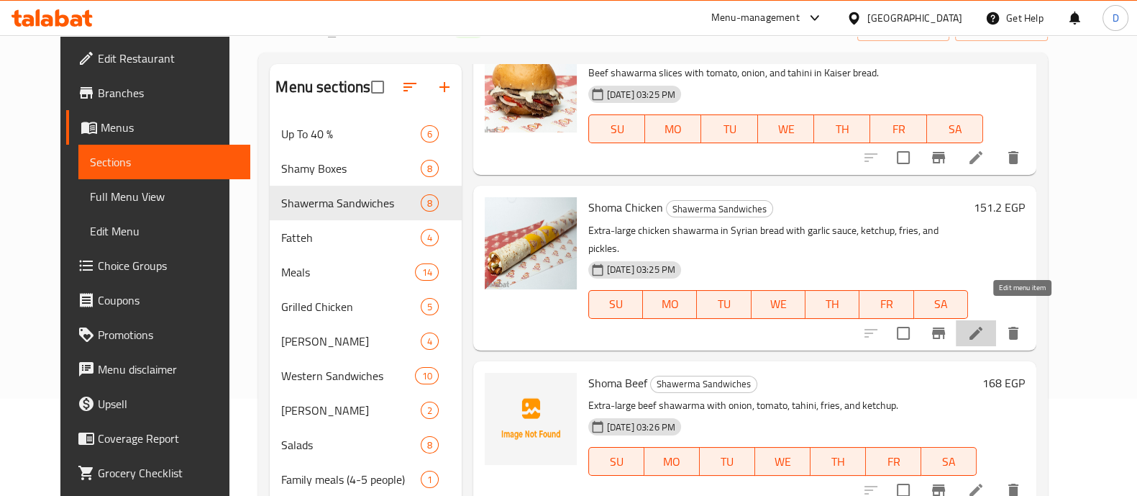
click at [985, 324] on icon at bounding box center [975, 332] width 17 height 17
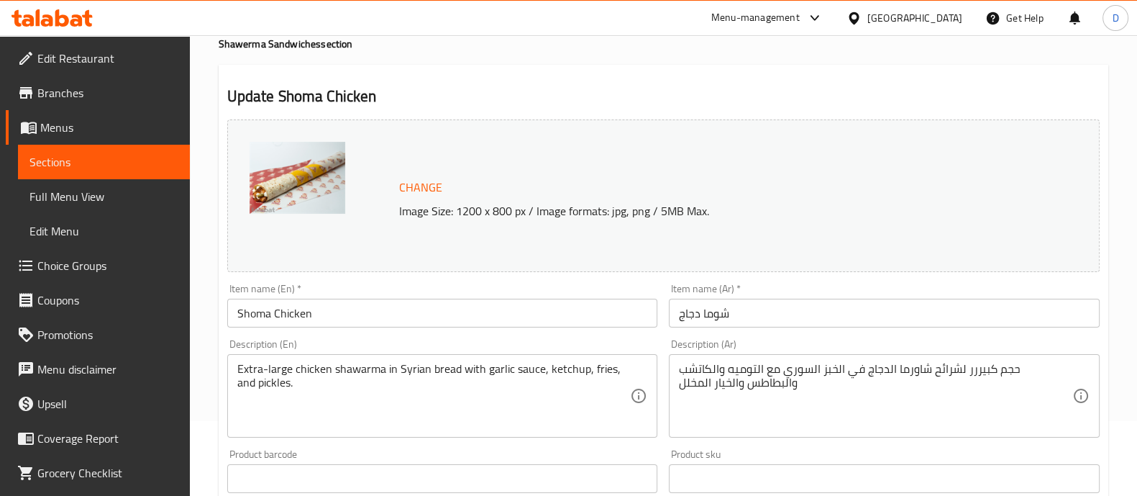
scroll to position [77, 0]
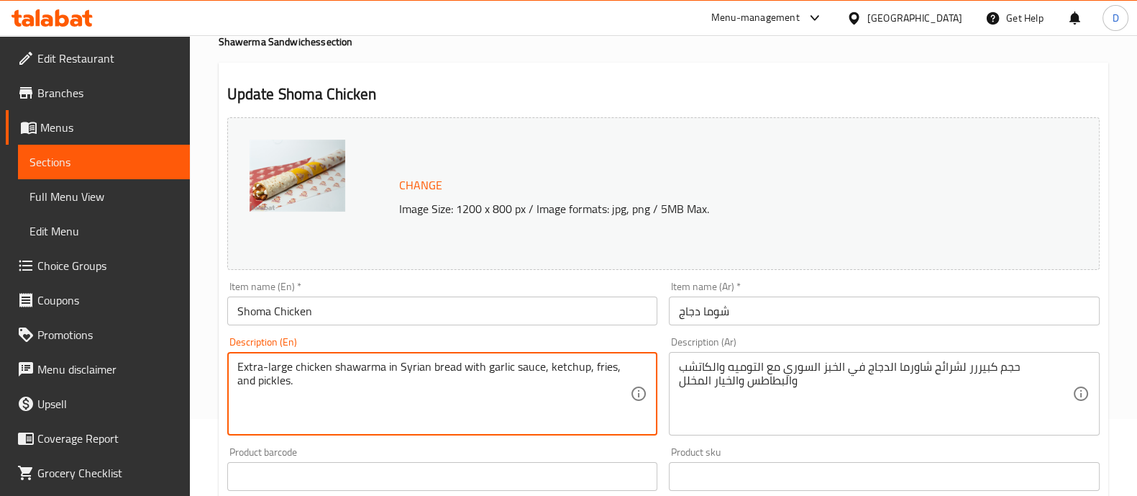
click at [604, 366] on textarea "Extra-large chicken shawarma in Syrian bread with garlic sauce, ketchup, fries,…" at bounding box center [433, 394] width 393 height 68
type textarea "Extra-large chicken shawarma in Syrian bread with garlic sauce, ketchup, and pi…"
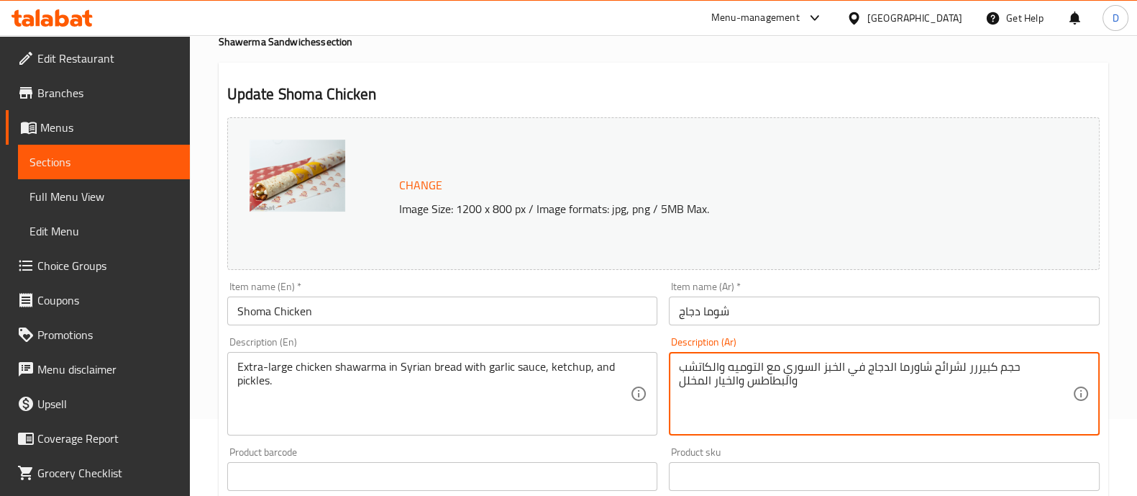
click at [714, 370] on textarea "حجم كبيررر لشرائح شاورما الدجاج في الخبز السوري مع التوميه والكاتشب والبطاطس وا…" at bounding box center [875, 394] width 393 height 68
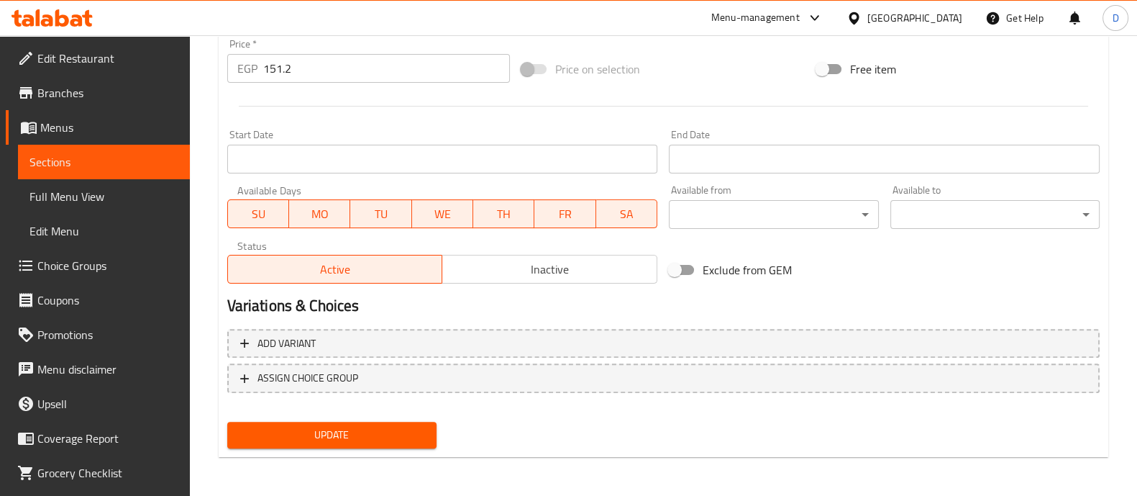
type textarea "حجم كبيررر لشرائح شاورما الدجاج في الخبز السوري مع التوميه والكاتشب والخيار الم…"
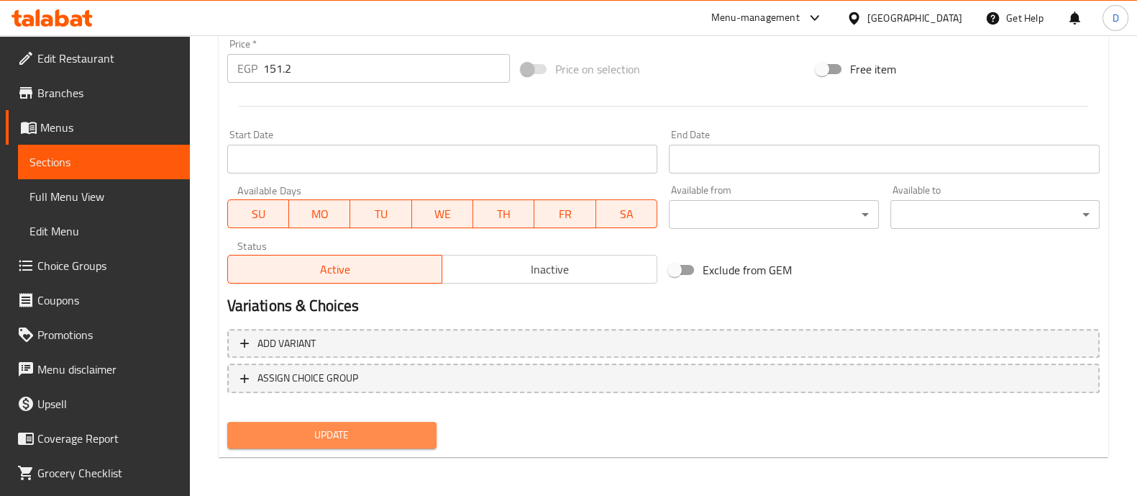
click at [320, 440] on span "Update" at bounding box center [332, 435] width 186 height 18
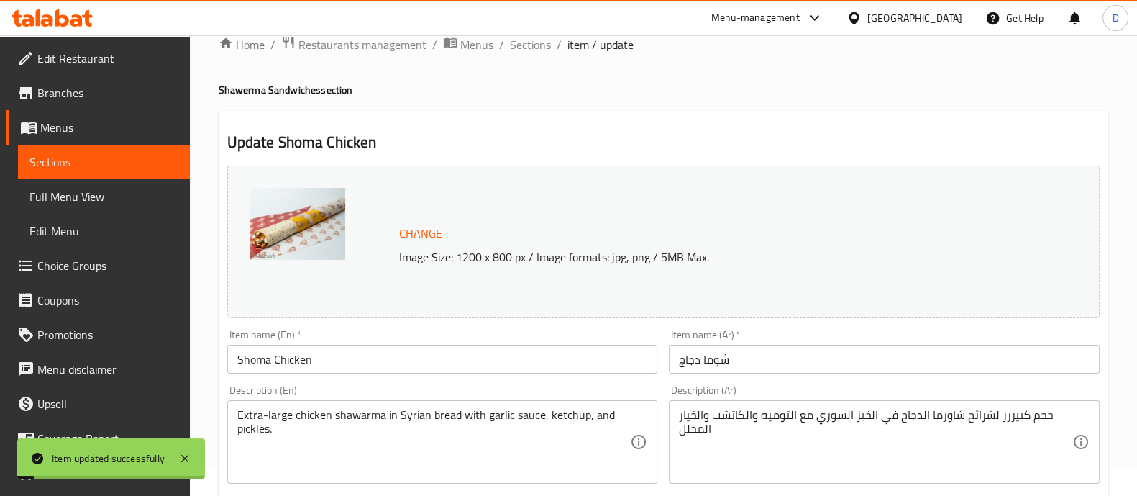
scroll to position [0, 0]
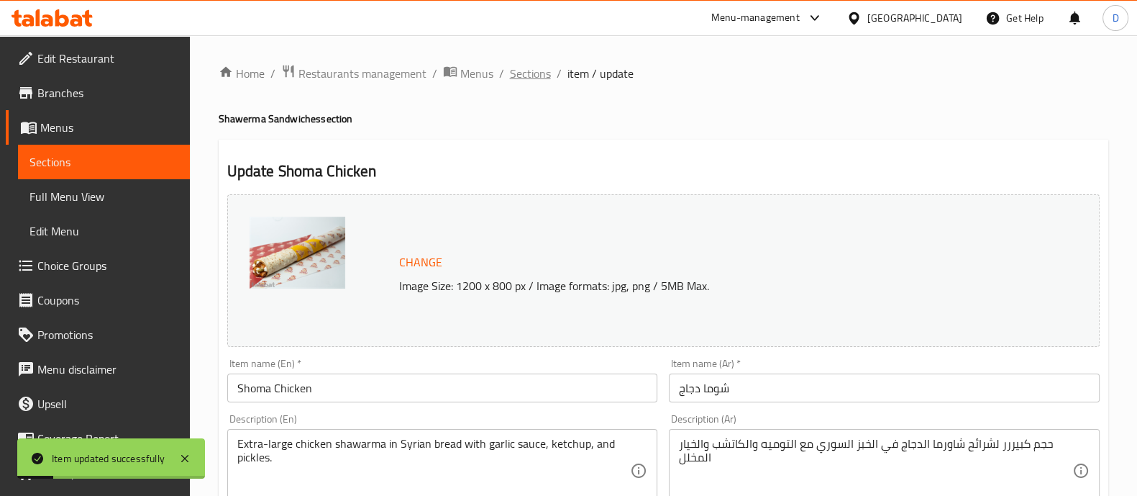
click at [529, 75] on span "Sections" at bounding box center [530, 73] width 41 height 17
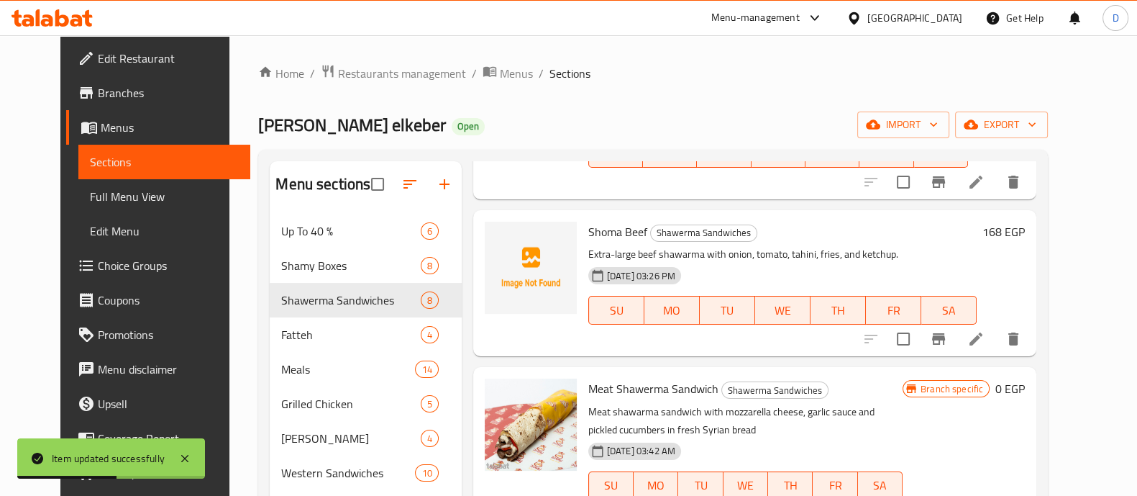
scroll to position [643, 0]
click at [985, 337] on icon at bounding box center [975, 340] width 17 height 17
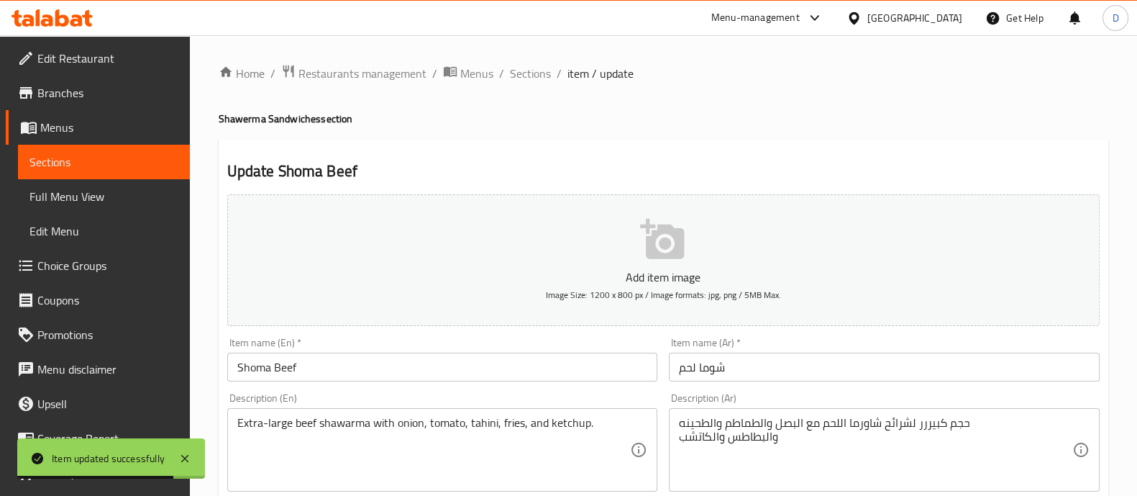
scroll to position [54, 0]
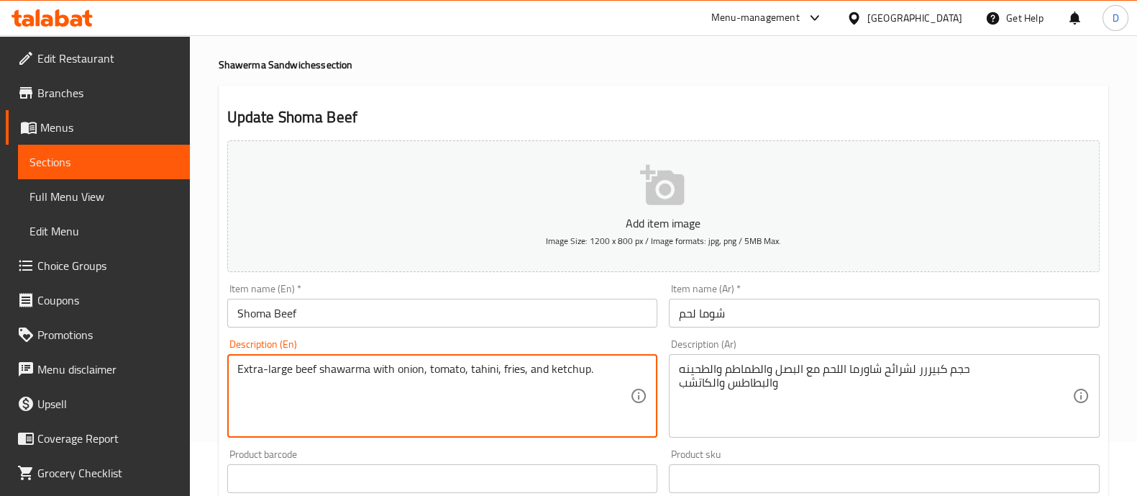
click at [511, 369] on textarea "Extra-large beef shawarma with onion, tomato, tahini, fries, and ketchup." at bounding box center [433, 396] width 393 height 68
type textarea "Extra-large beef shawarma with onion, tomato, tahini, and ketchup."
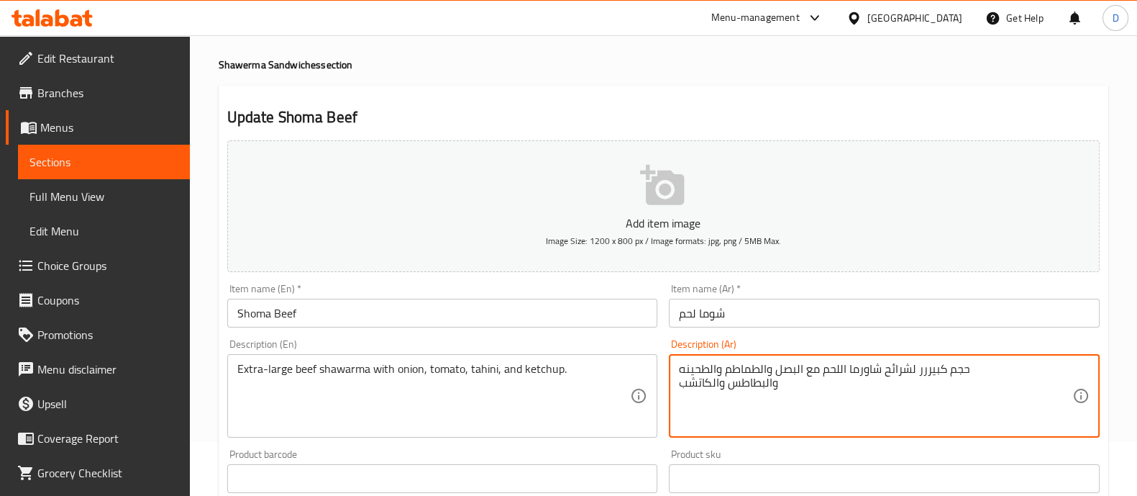
click at [754, 368] on textarea "حجم كبيررر لشرائح شاورما اللحم مع البصل والطماطم والطحينه والبطاطس والكاتشب" at bounding box center [875, 396] width 393 height 68
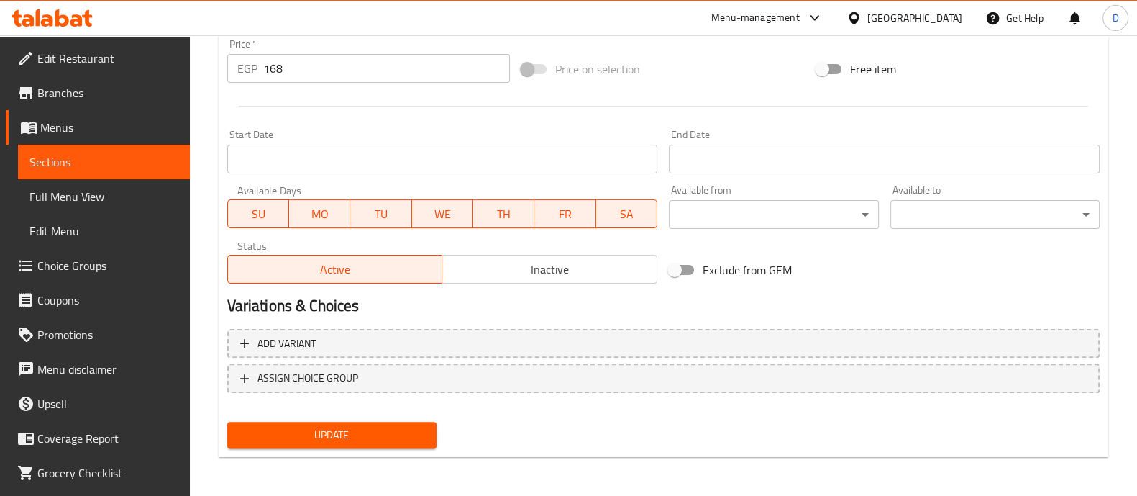
type textarea "حجم كبيررر لشرائح شاورما اللحم مع البصل والطماطم والطحينه والكاتشب"
click at [394, 423] on button "Update" at bounding box center [331, 434] width 209 height 27
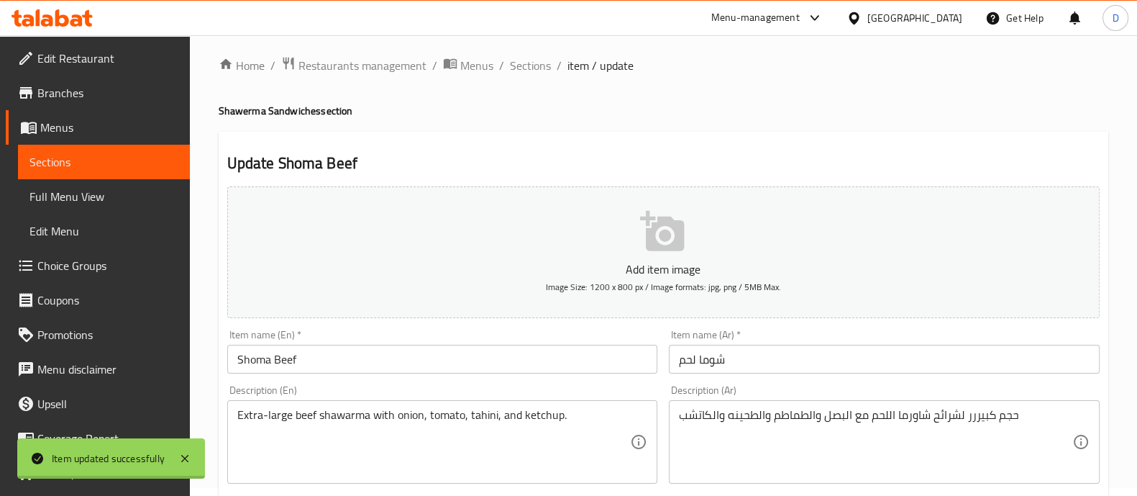
scroll to position [0, 0]
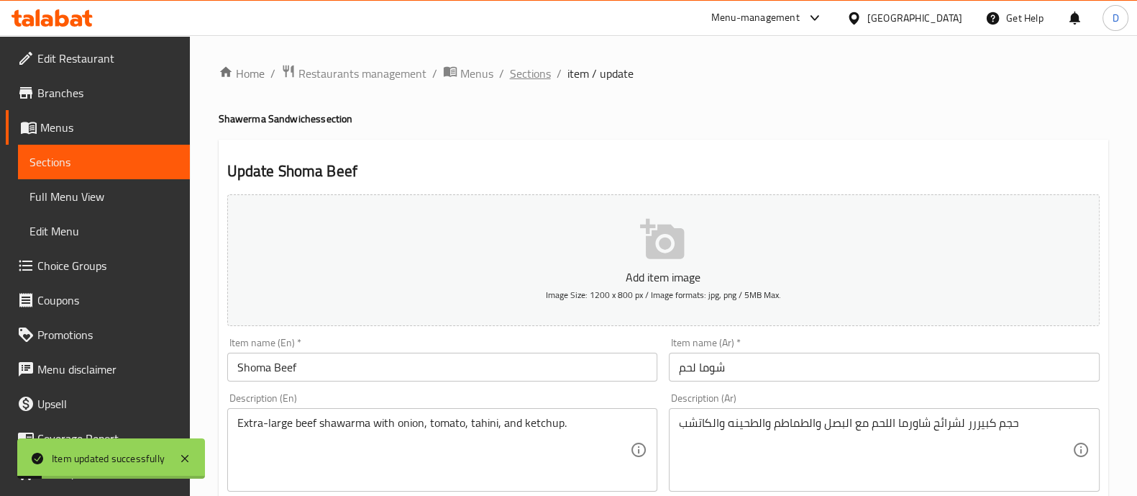
click at [532, 66] on span "Sections" at bounding box center [530, 73] width 41 height 17
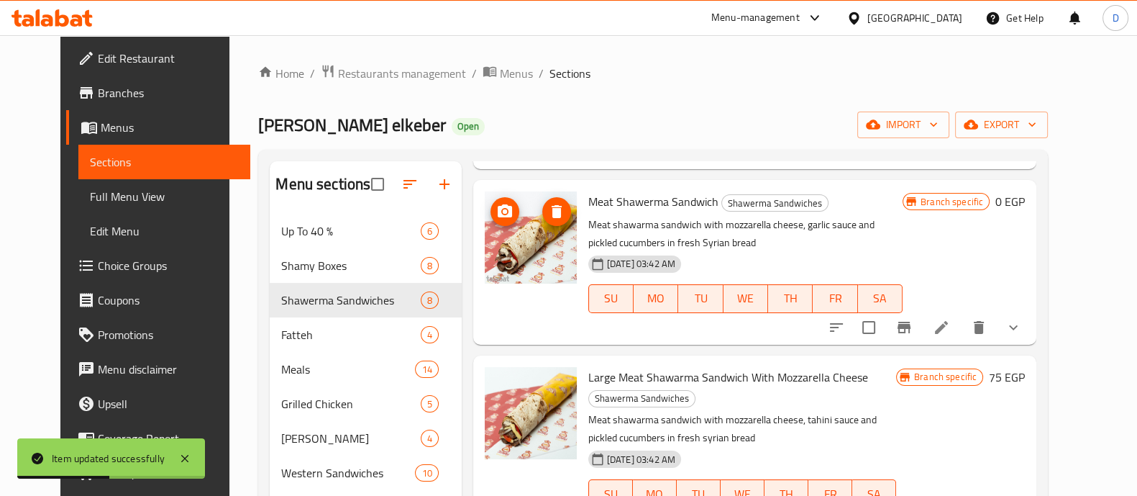
scroll to position [839, 0]
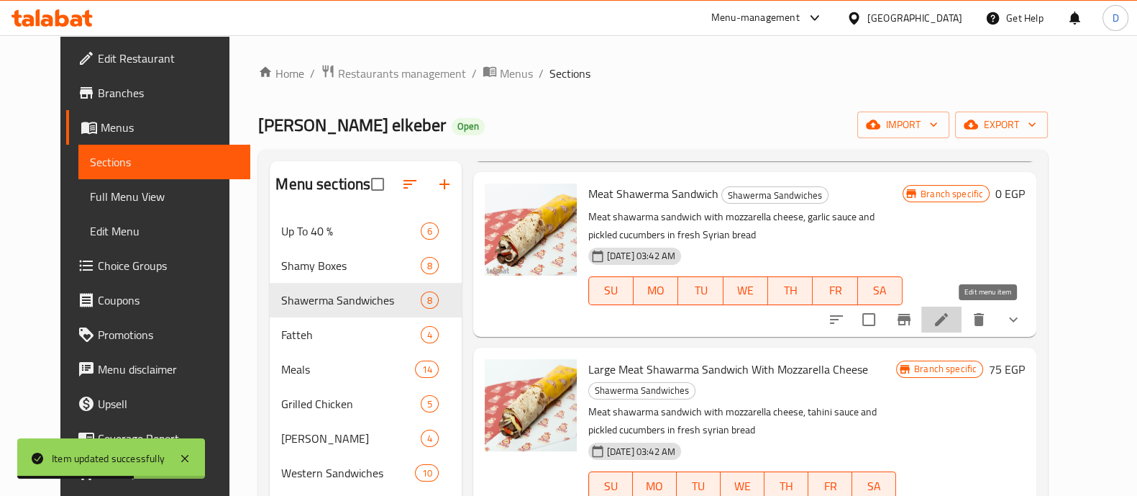
click at [948, 314] on icon at bounding box center [941, 319] width 13 height 13
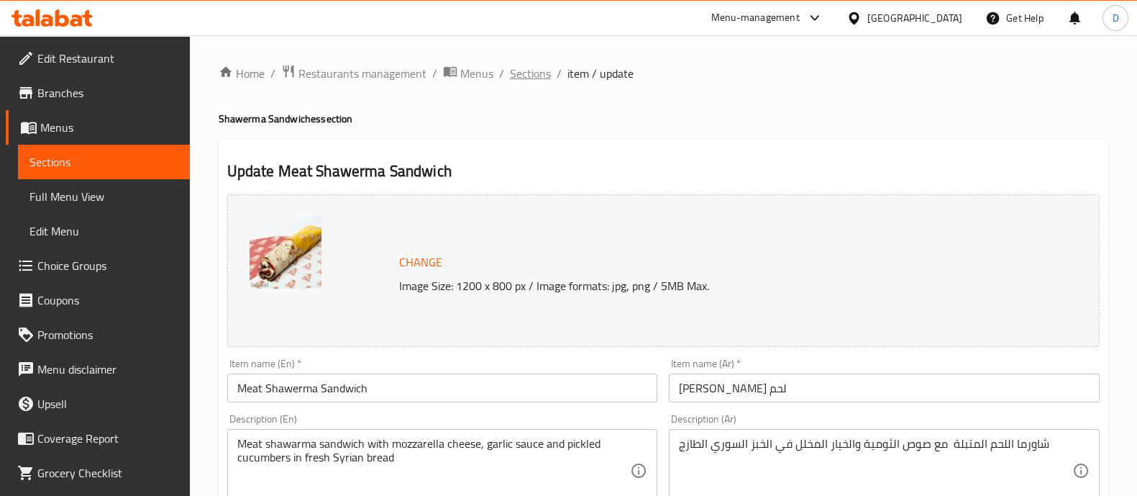
click at [534, 74] on span "Sections" at bounding box center [530, 73] width 41 height 17
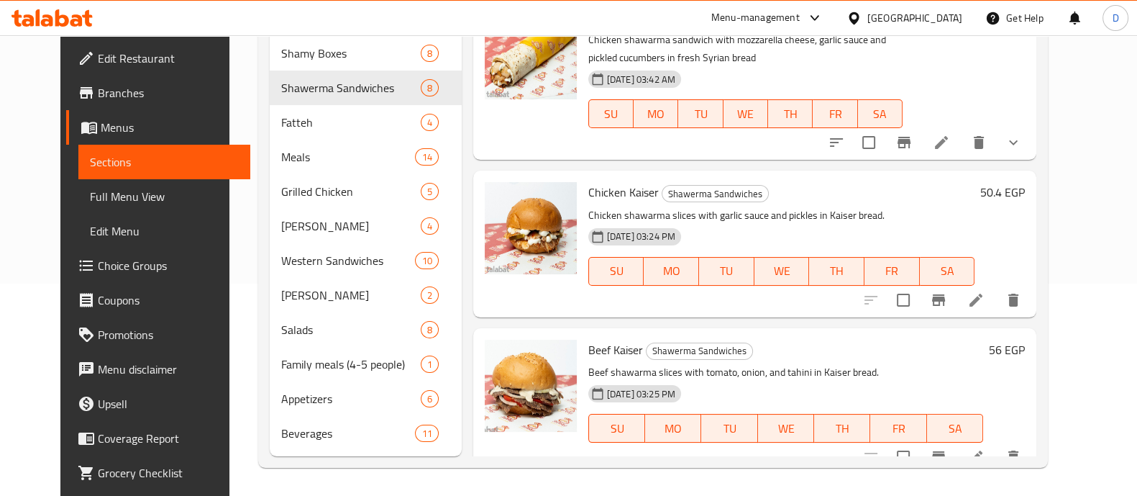
scroll to position [109, 0]
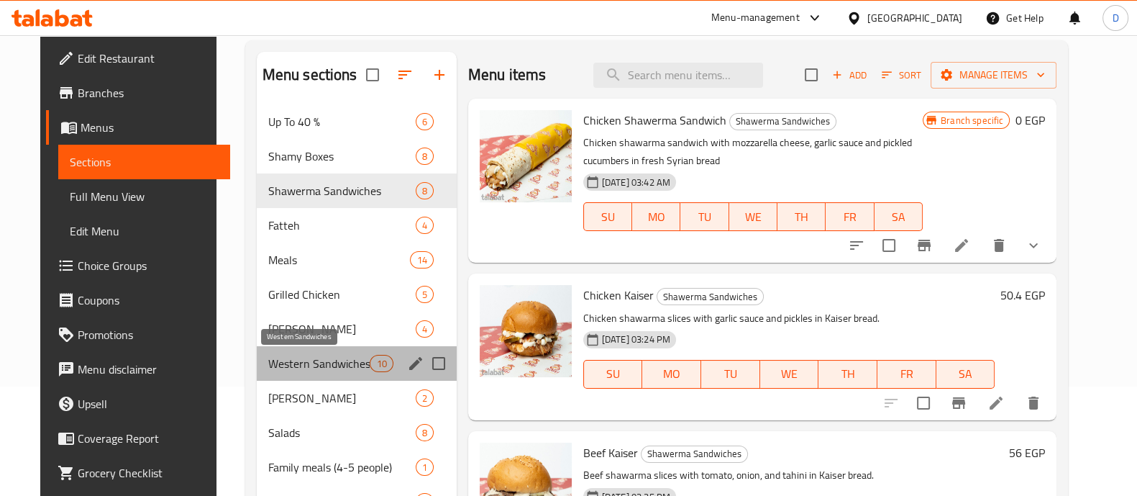
click at [302, 368] on span "Western Sandwiches" at bounding box center [319, 363] width 102 height 17
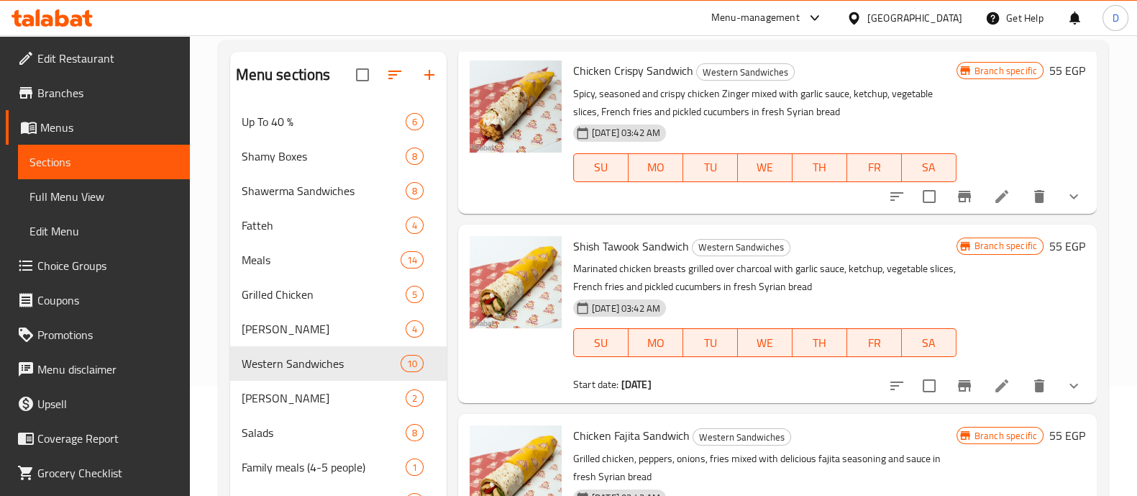
scroll to position [229, 0]
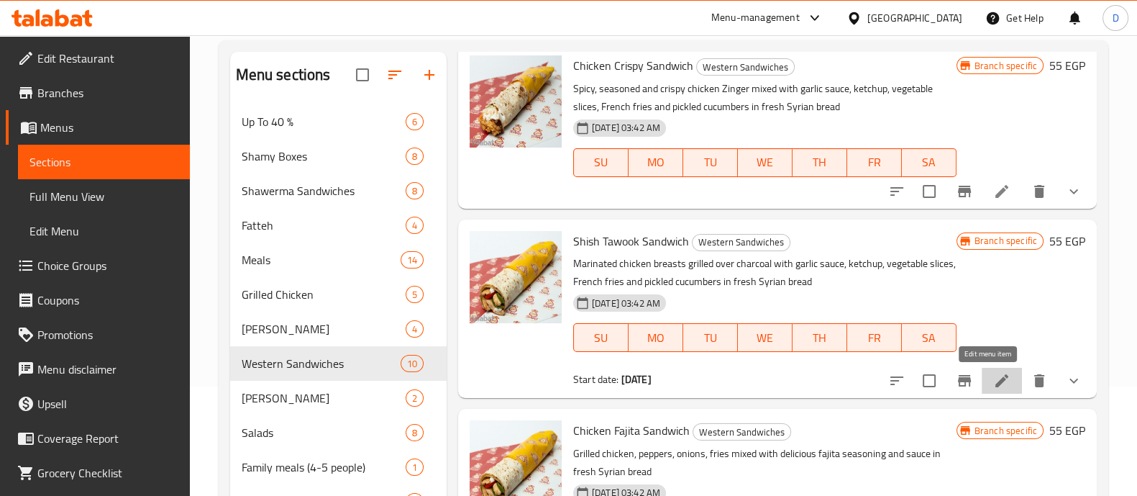
click at [993, 383] on icon at bounding box center [1001, 380] width 17 height 17
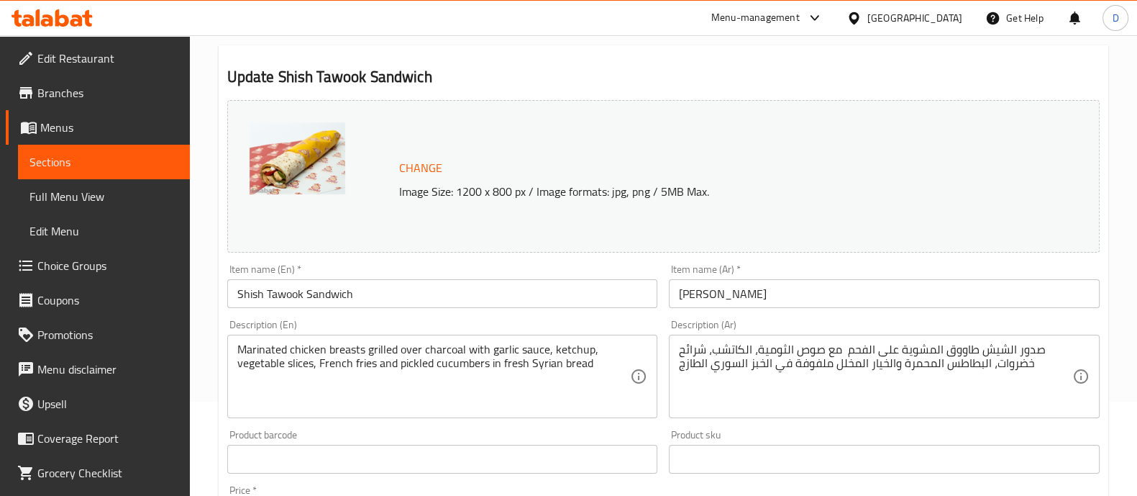
scroll to position [96, 0]
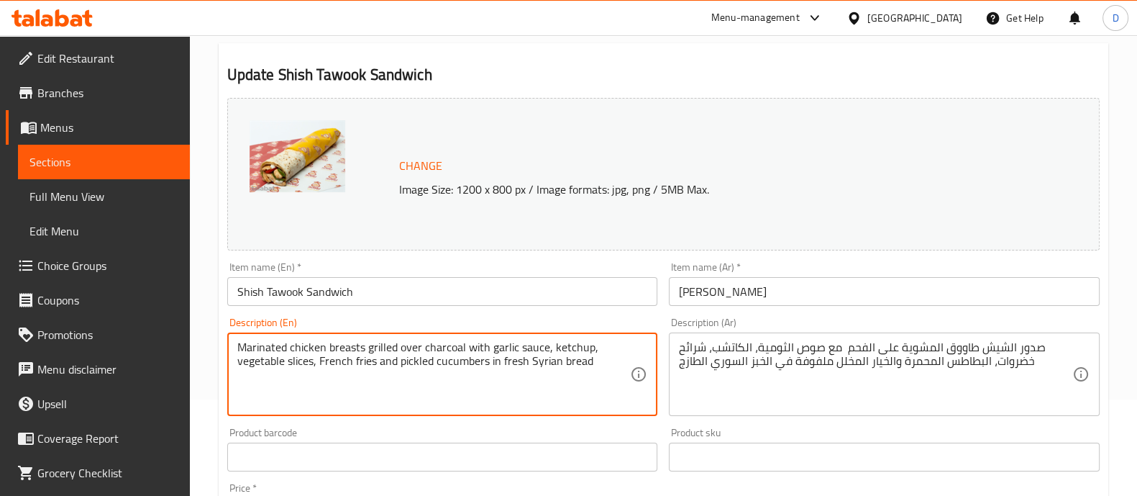
click at [334, 365] on textarea "Marinated chicken breasts grilled over charcoal with garlic sauce, ketchup, veg…" at bounding box center [433, 374] width 393 height 68
click at [336, 365] on textarea "Marinated chicken breasts grilled over charcoal with garlic sauce, ketchup, veg…" at bounding box center [433, 374] width 393 height 68
type textarea "Marinated chicken breasts grilled over charcoal with garlic sauce, ketchup, veg…"
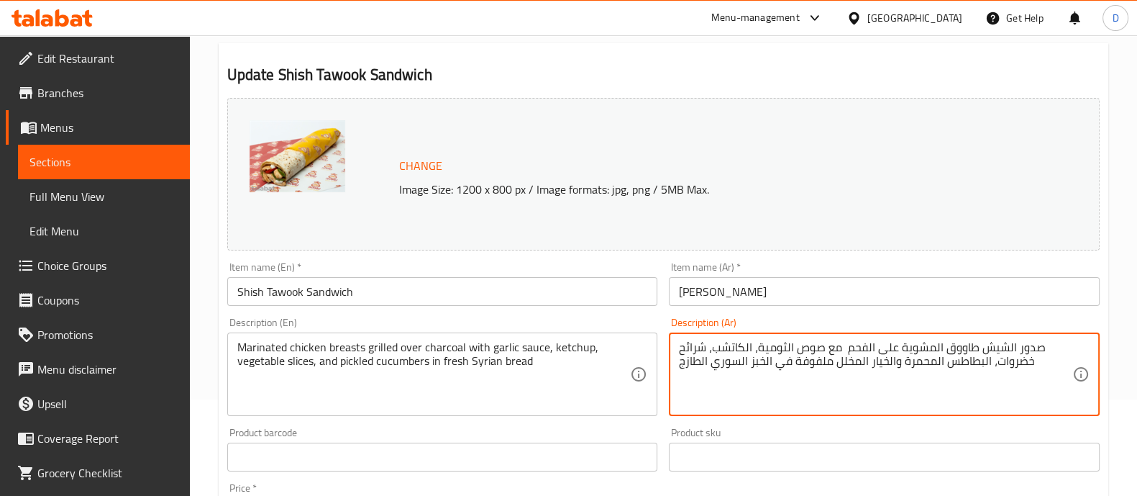
drag, startPoint x: 898, startPoint y: 359, endPoint x: 992, endPoint y: 364, distance: 94.4
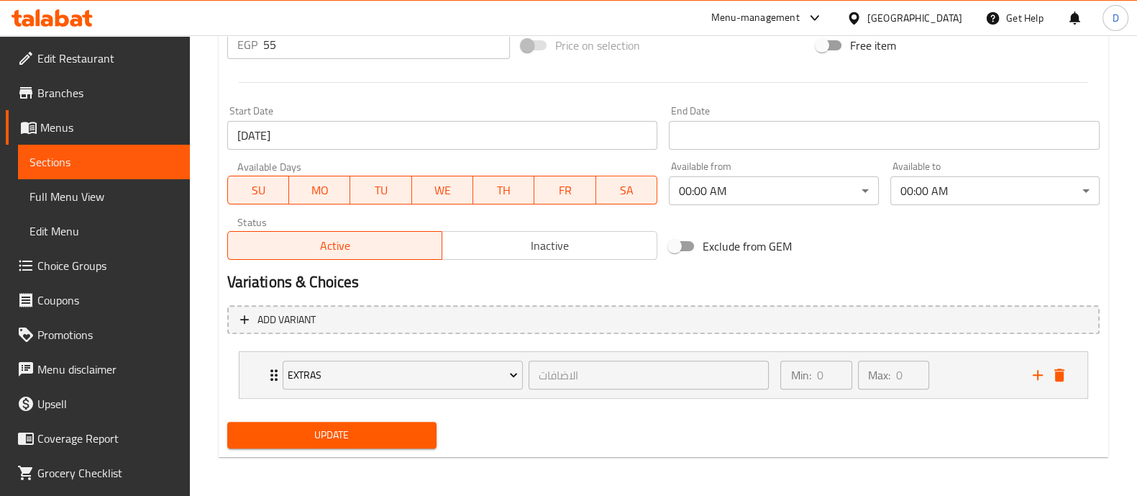
type textarea "صدور الشيش طاووق المشوية على الفحم مع صوص الثومية، الكاتشب، شرائح خضروات،والخيا…"
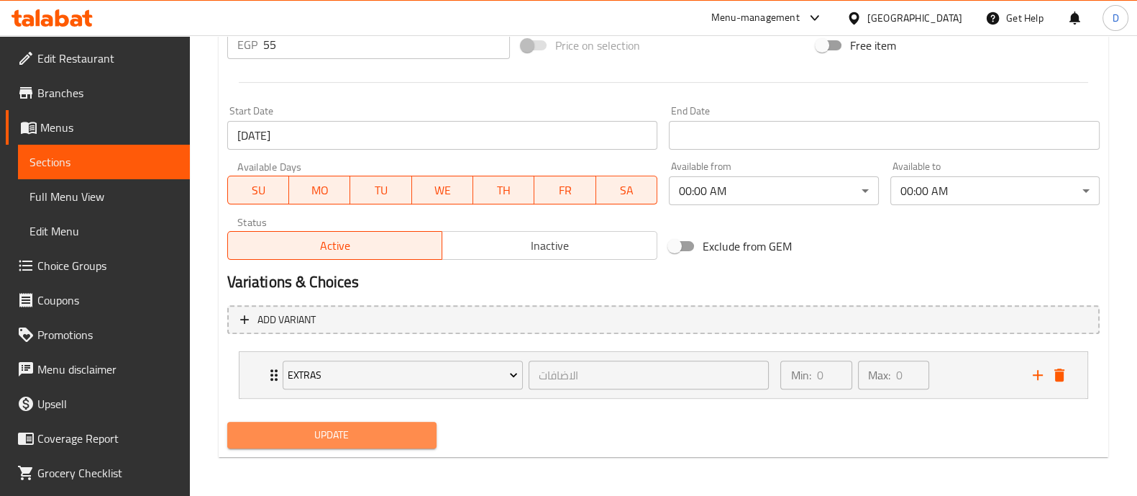
click at [407, 433] on span "Update" at bounding box center [332, 435] width 186 height 18
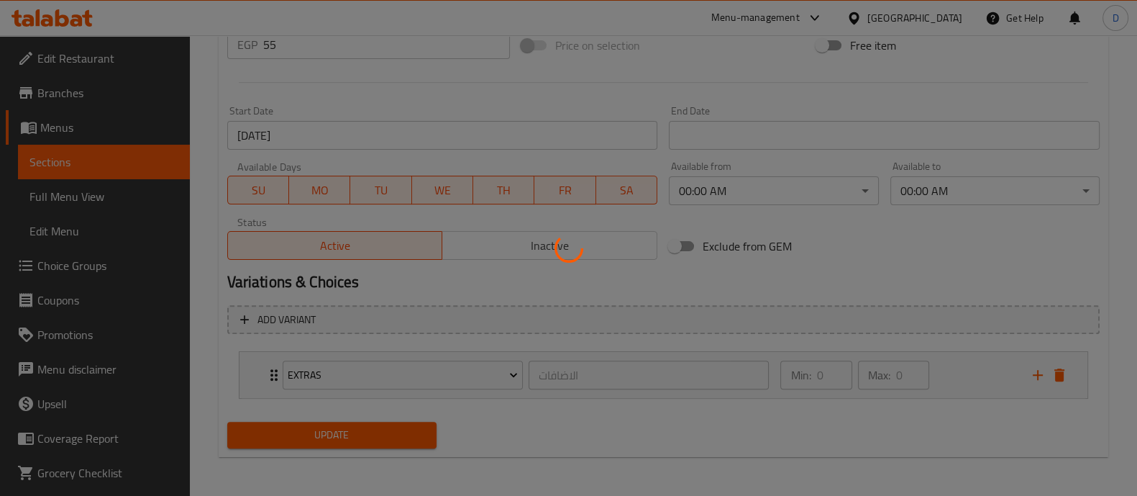
scroll to position [0, 0]
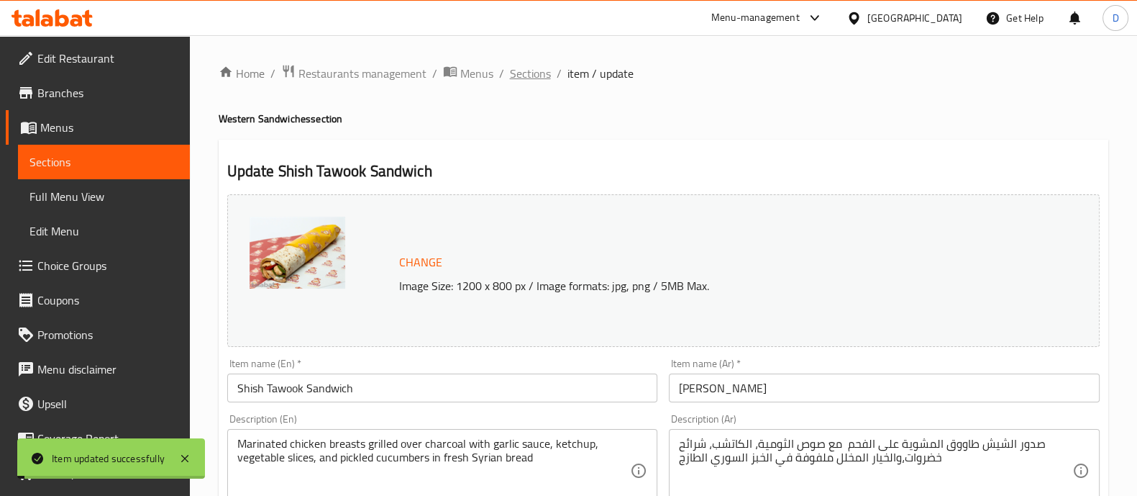
click at [536, 75] on span "Sections" at bounding box center [530, 73] width 41 height 17
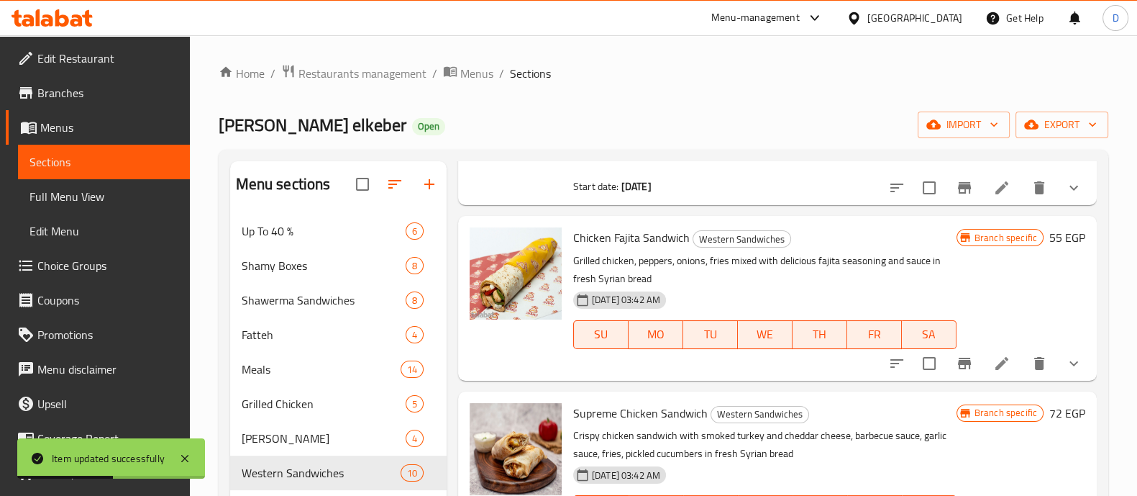
scroll to position [532, 0]
click at [982, 358] on li at bounding box center [1002, 363] width 40 height 26
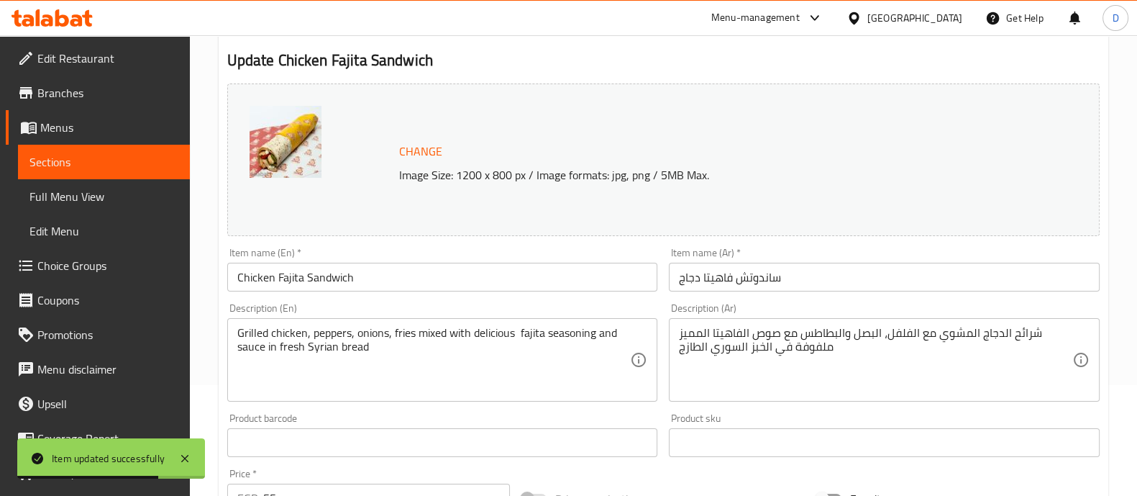
scroll to position [111, 0]
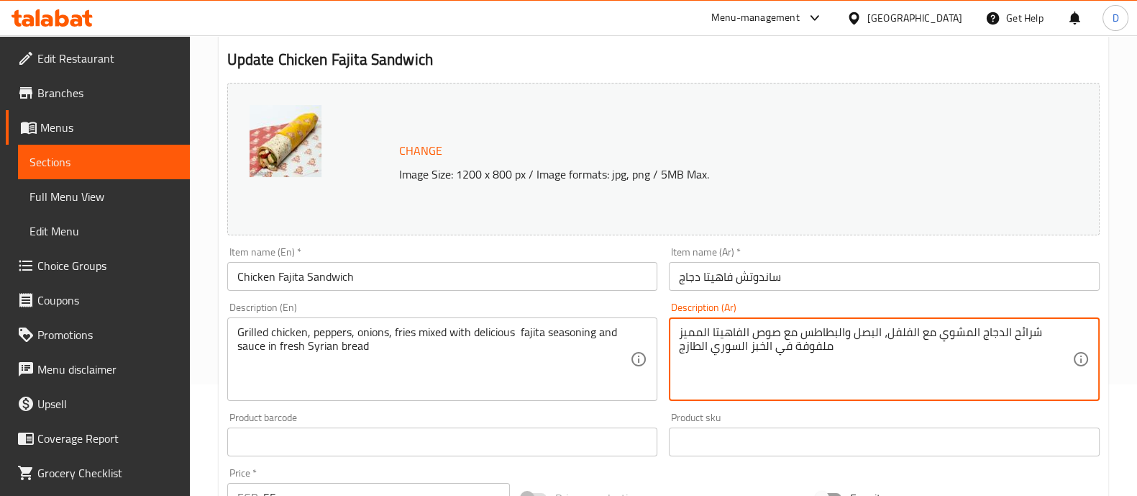
drag, startPoint x: 802, startPoint y: 333, endPoint x: 854, endPoint y: 332, distance: 52.5
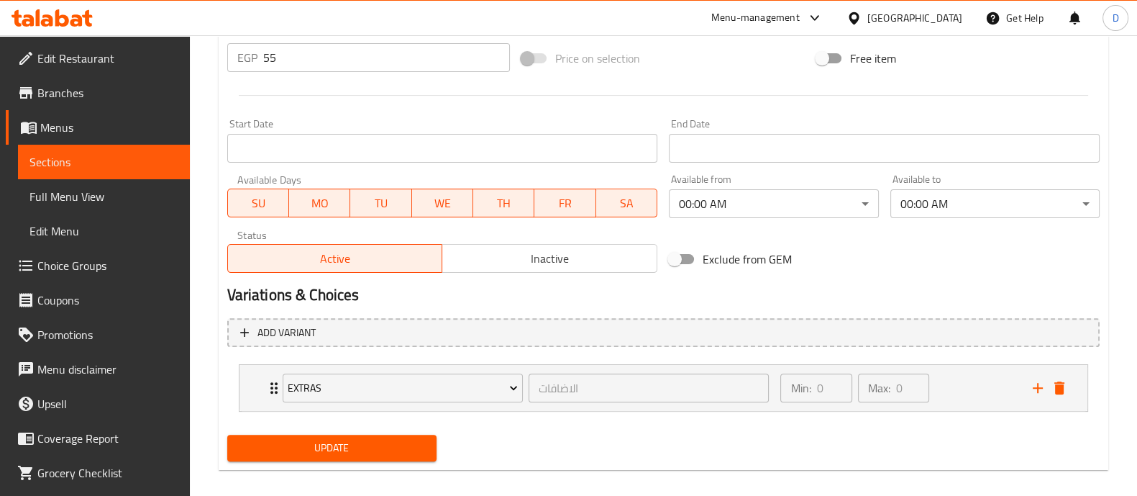
scroll to position [564, 0]
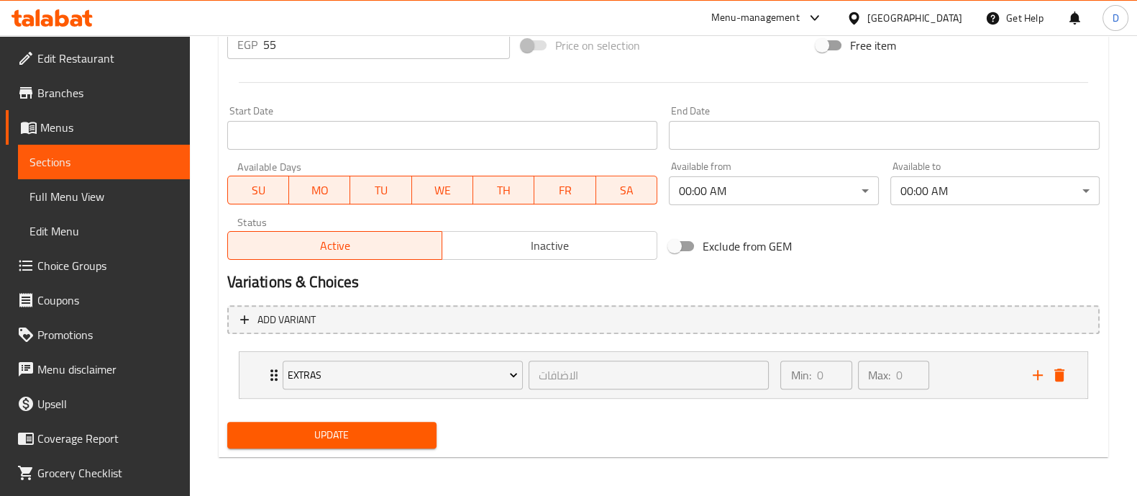
type textarea "شرائح الدجاج المشوي مع الفلفل، البصل مع صوص الفاهيتا المميز ملفوفة في الخبز الس…"
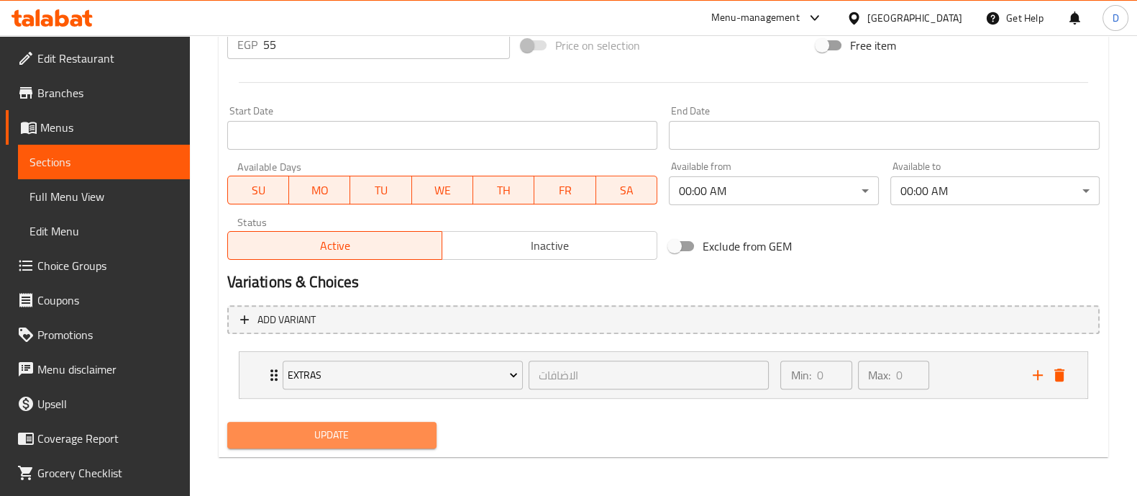
click at [410, 423] on button "Update" at bounding box center [331, 434] width 209 height 27
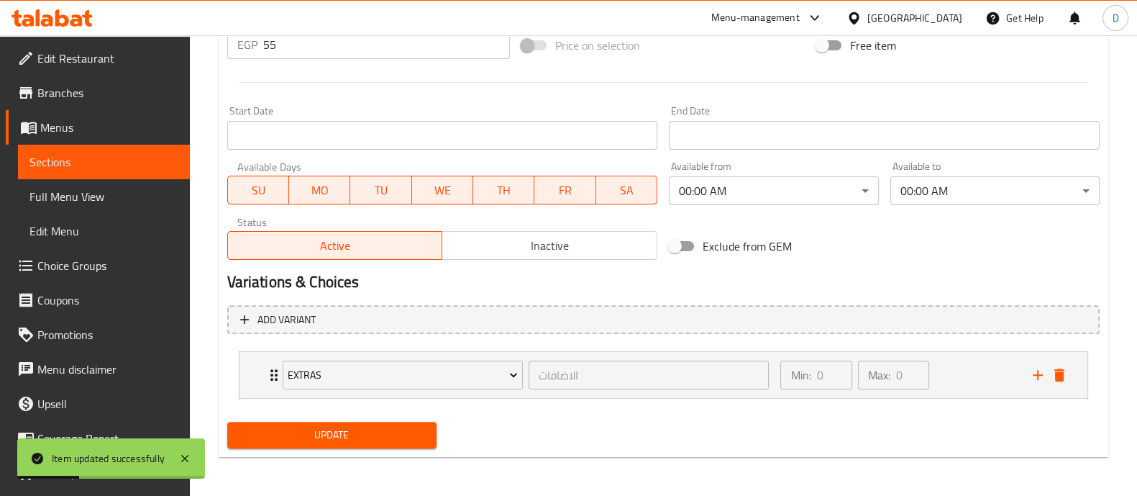
scroll to position [0, 0]
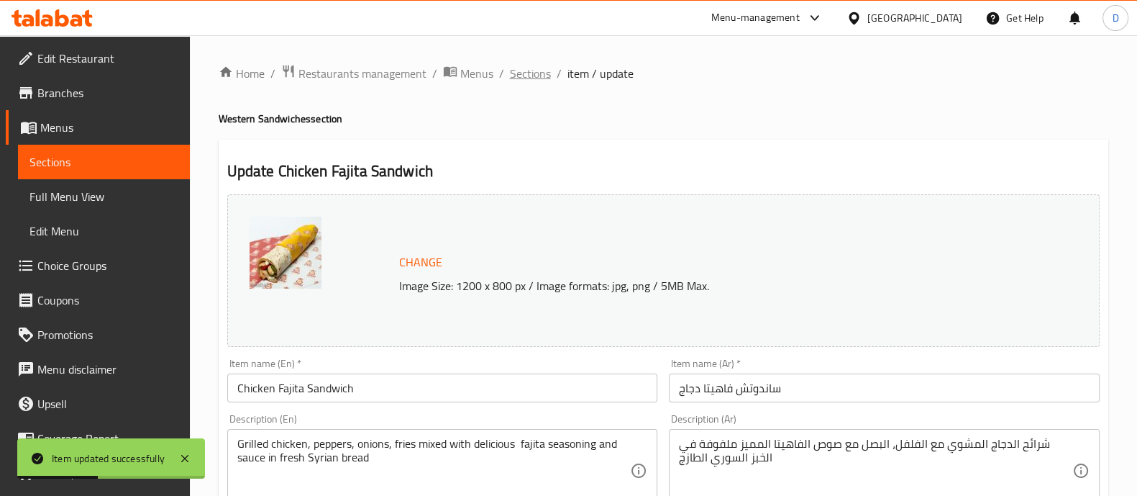
click at [545, 66] on span "Sections" at bounding box center [530, 73] width 41 height 17
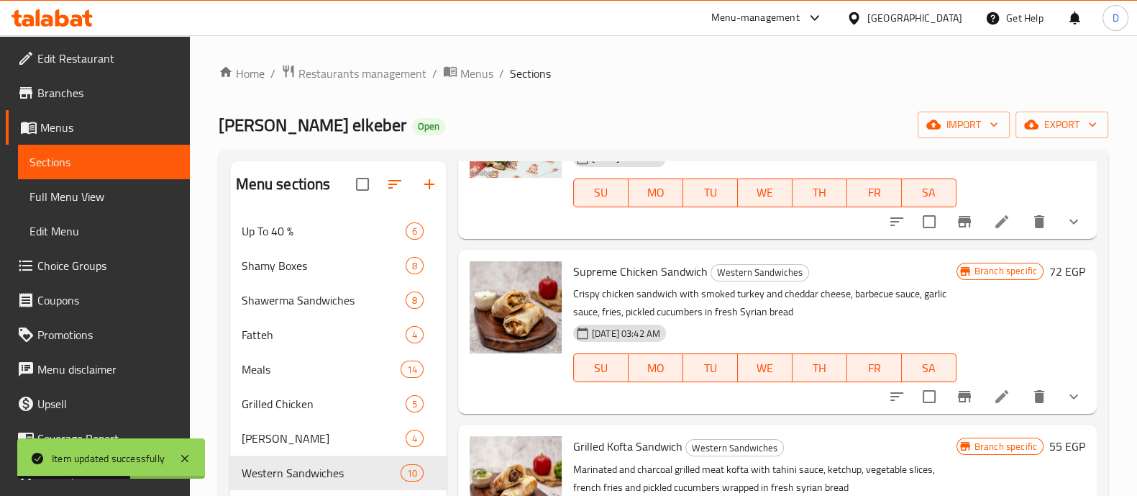
scroll to position [674, 0]
click at [993, 388] on icon at bounding box center [1001, 395] width 17 height 17
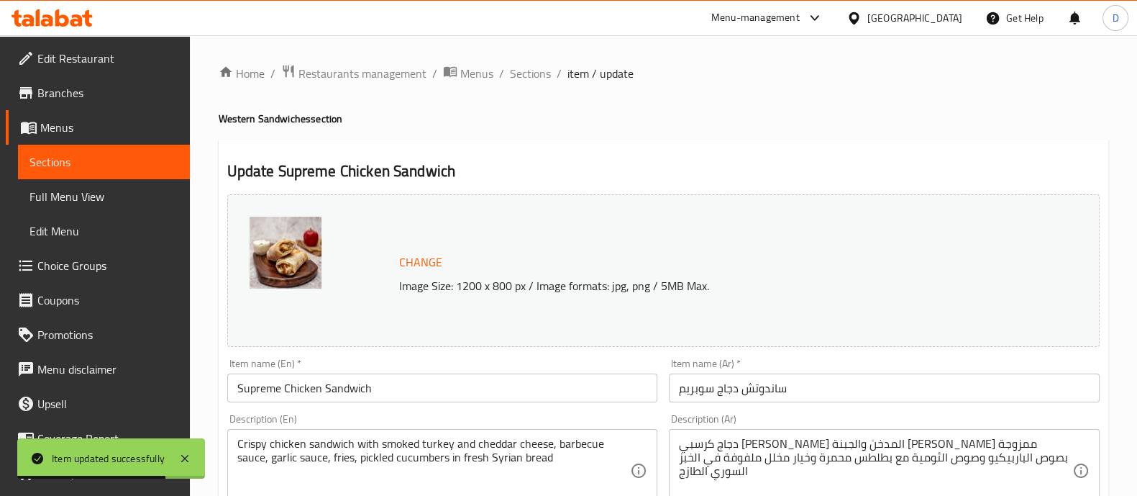
scroll to position [84, 0]
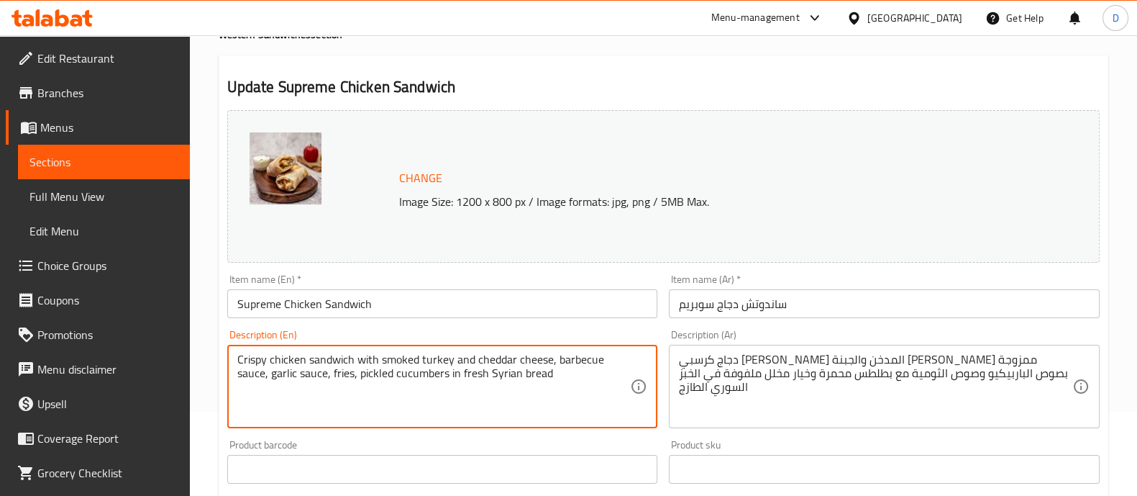
click at [338, 373] on textarea "Crispy chicken sandwich with smoked turkey and cheddar cheese, barbecue sauce, …" at bounding box center [433, 386] width 393 height 68
type textarea "Crispy chicken sandwich with smoked turkey and cheddar cheese, barbecue sauce, …"
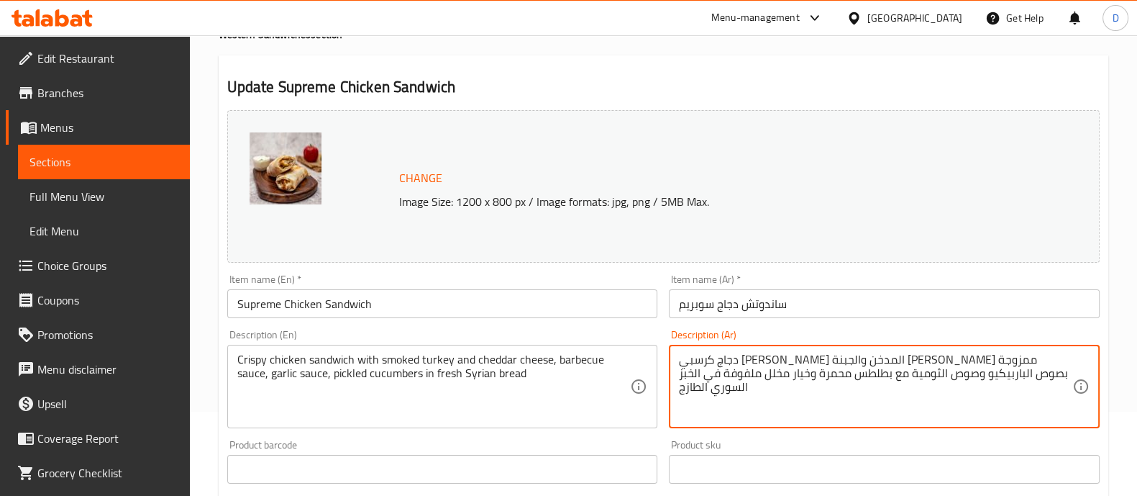
drag, startPoint x: 892, startPoint y: 372, endPoint x: 960, endPoint y: 372, distance: 68.3
click at [899, 376] on textarea "دجاج كرسبي [PERSON_NAME] المدخن والجبنة [PERSON_NAME] ممزوجة بصوص الباربيكيو وص…" at bounding box center [875, 386] width 393 height 68
click at [883, 374] on textarea "دجاج كرسبي [PERSON_NAME] المدخن والجبنة [PERSON_NAME] ممزوجة بصوص الباربيكيو وص…" at bounding box center [875, 386] width 393 height 68
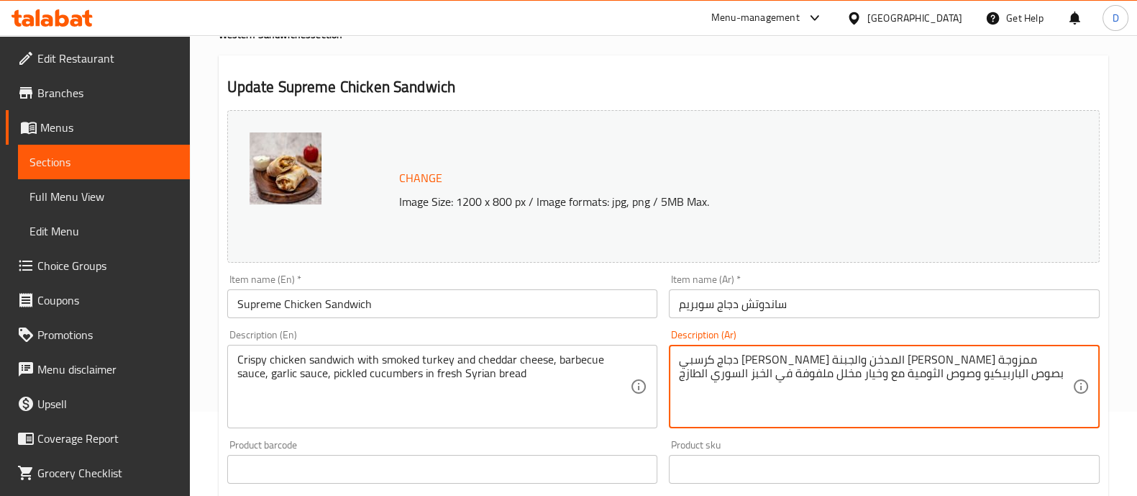
click at [883, 374] on textarea "دجاج كرسبي [PERSON_NAME] المدخن والجبنة [PERSON_NAME] ممزوجة بصوص الباربيكيو وص…" at bounding box center [875, 386] width 393 height 68
click at [884, 373] on textarea "دجاج كرسبي [PERSON_NAME] المدخن والجبنة [PERSON_NAME] ممزوجة بصوص الباربيكيو وص…" at bounding box center [875, 386] width 393 height 68
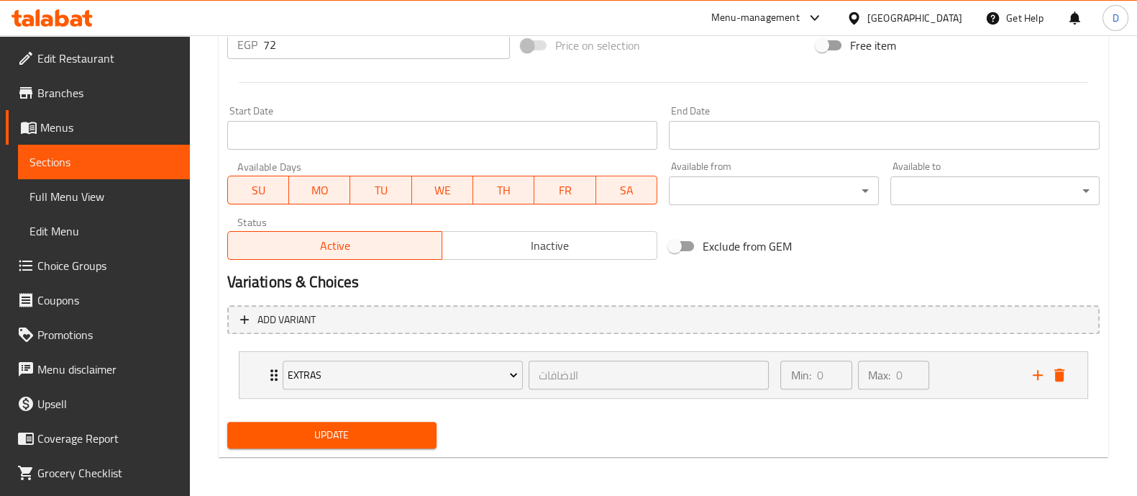
type textarea "دجاج كرسبي [PERSON_NAME] المدخن والجبنة [PERSON_NAME] ممزوجة بصوص الباربيكيو وص…"
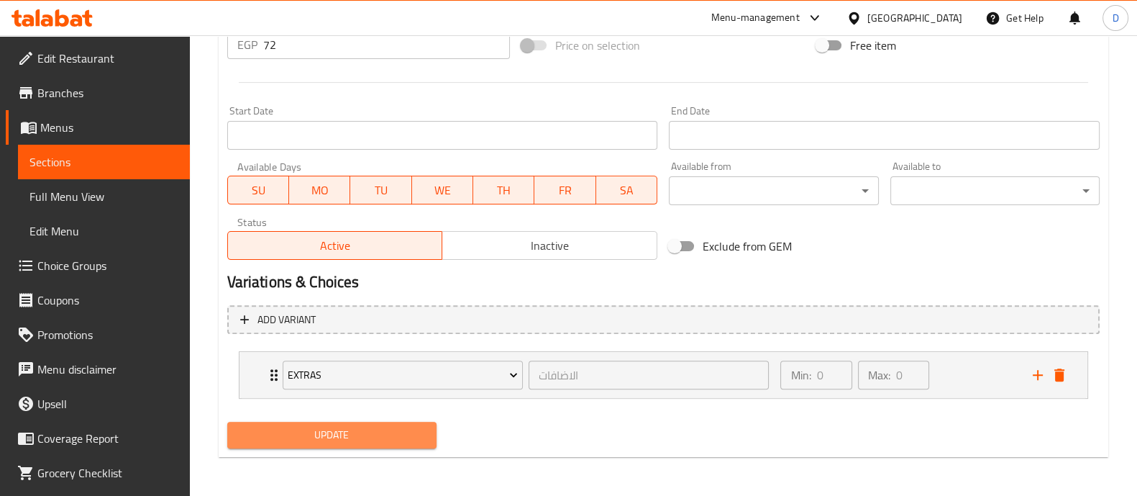
click at [380, 432] on span "Update" at bounding box center [332, 435] width 186 height 18
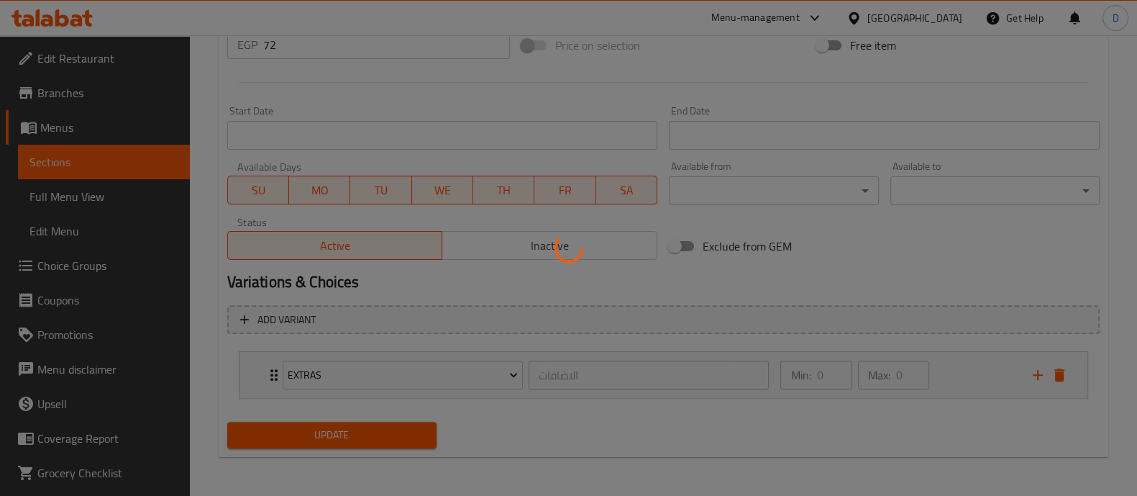
scroll to position [0, 0]
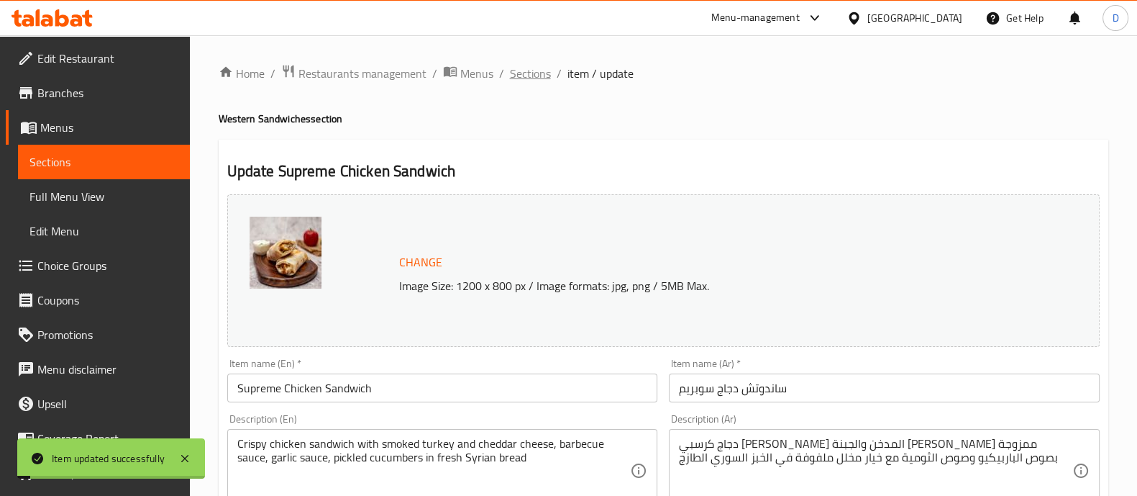
click at [525, 68] on span "Sections" at bounding box center [530, 73] width 41 height 17
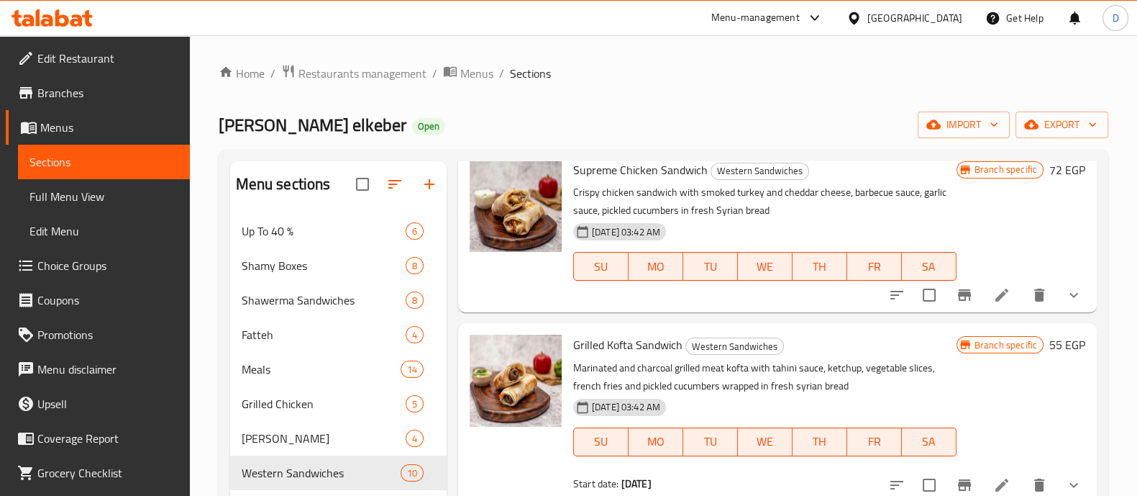
scroll to position [773, 0]
click at [993, 478] on icon at bounding box center [1001, 486] width 17 height 17
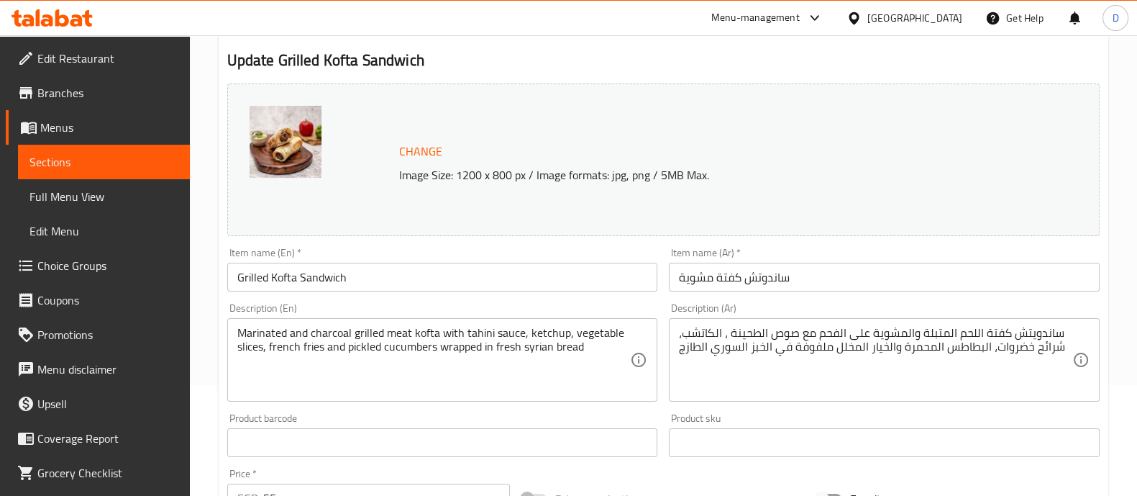
scroll to position [114, 0]
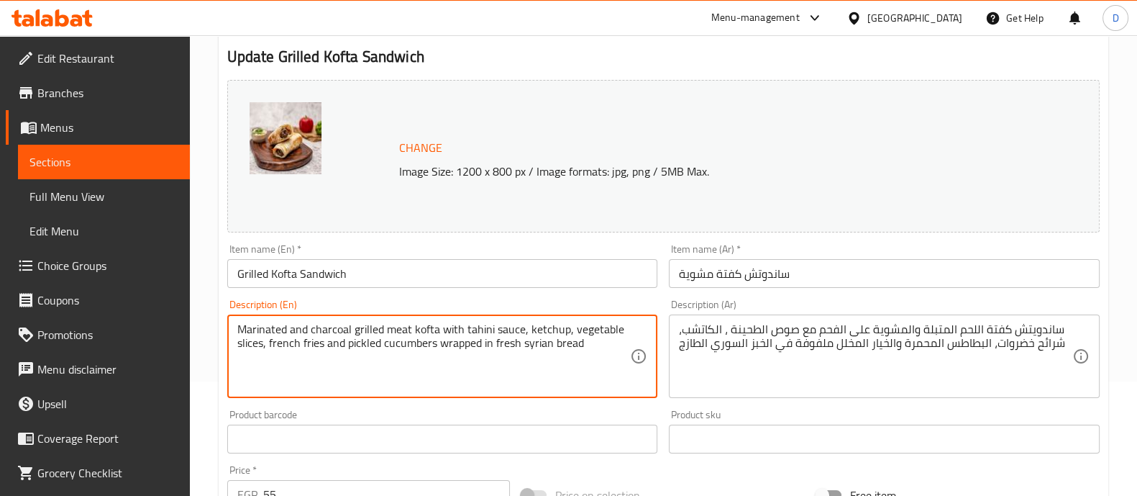
drag, startPoint x: 324, startPoint y: 343, endPoint x: 268, endPoint y: 343, distance: 56.8
type textarea "Marinated and charcoal grilled meat kofta with tahini sauce, ketchup, vegetable…"
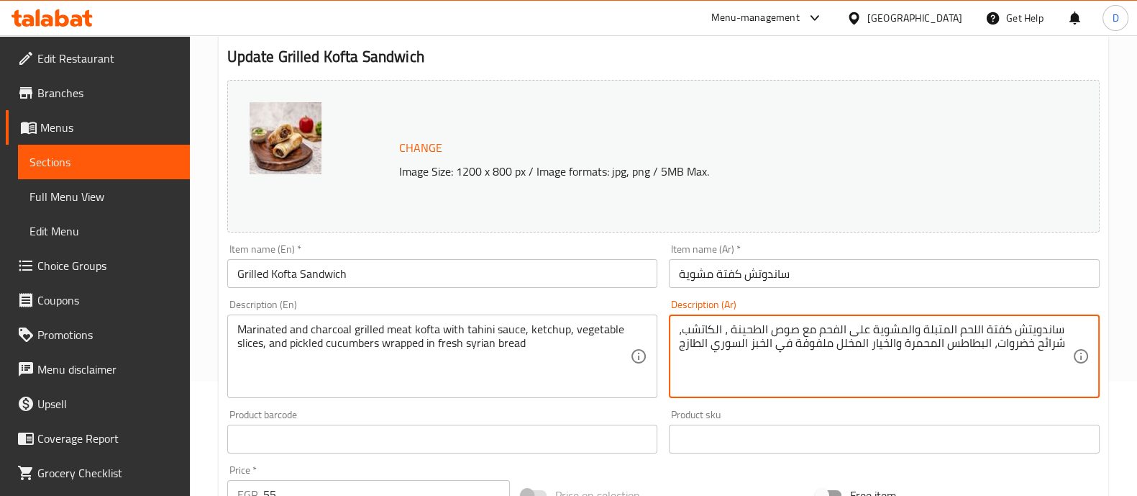
drag, startPoint x: 893, startPoint y: 344, endPoint x: 989, endPoint y: 346, distance: 96.4
click at [989, 346] on textarea "ساندويتش كفتة اللحم المتبلة والمشوية على الفحم مع صوص الطحينة ، الكاتشب، شرائح …" at bounding box center [875, 356] width 393 height 68
drag, startPoint x: 901, startPoint y: 345, endPoint x: 993, endPoint y: 345, distance: 91.3
click at [993, 345] on textarea "ساندويتش كفتة اللحم المتبلة والمشوية على الفحم مع صوص الطحينة ، الكاتشب، شرائح …" at bounding box center [875, 356] width 393 height 68
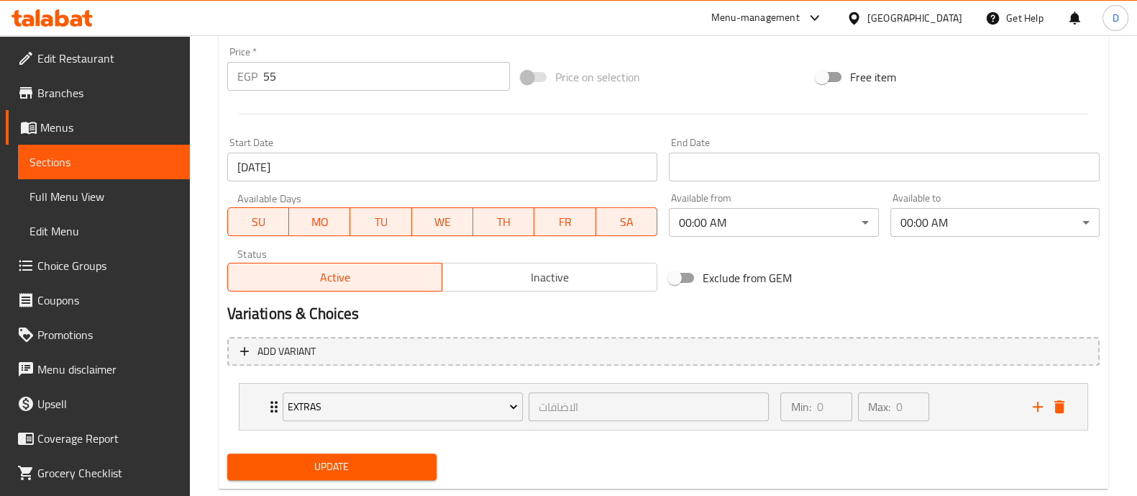
scroll to position [564, 0]
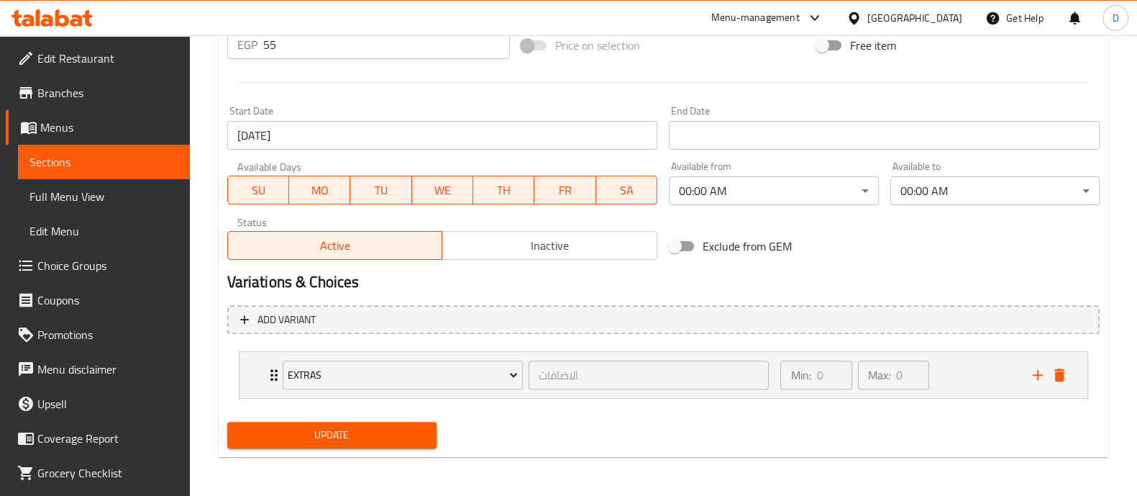
type textarea "ساندويتش كفتة اللحم المتبلة والمشوية على الفحم مع صوص الطحينة ، الكاتشب، شرائح …"
click at [399, 431] on span "Update" at bounding box center [332, 435] width 186 height 18
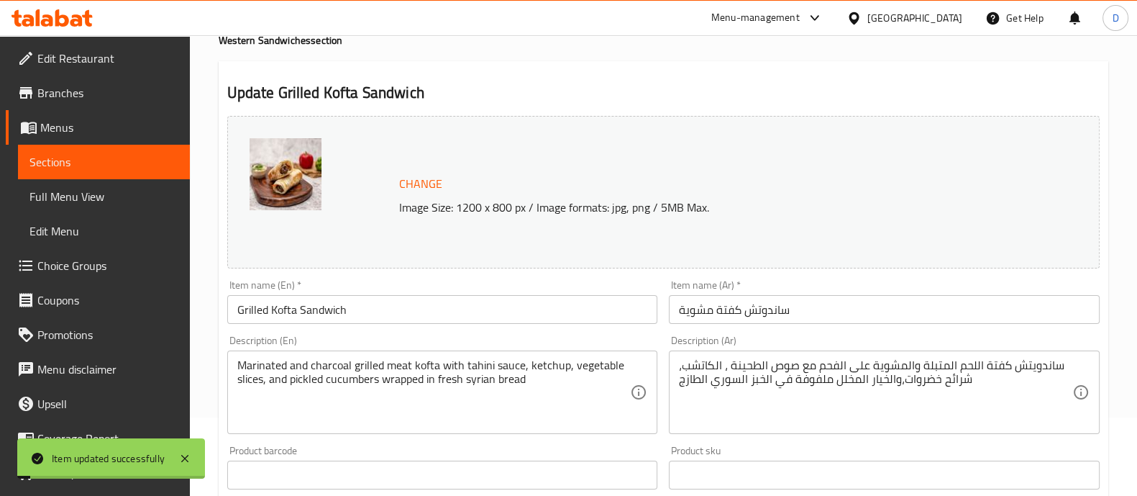
scroll to position [0, 0]
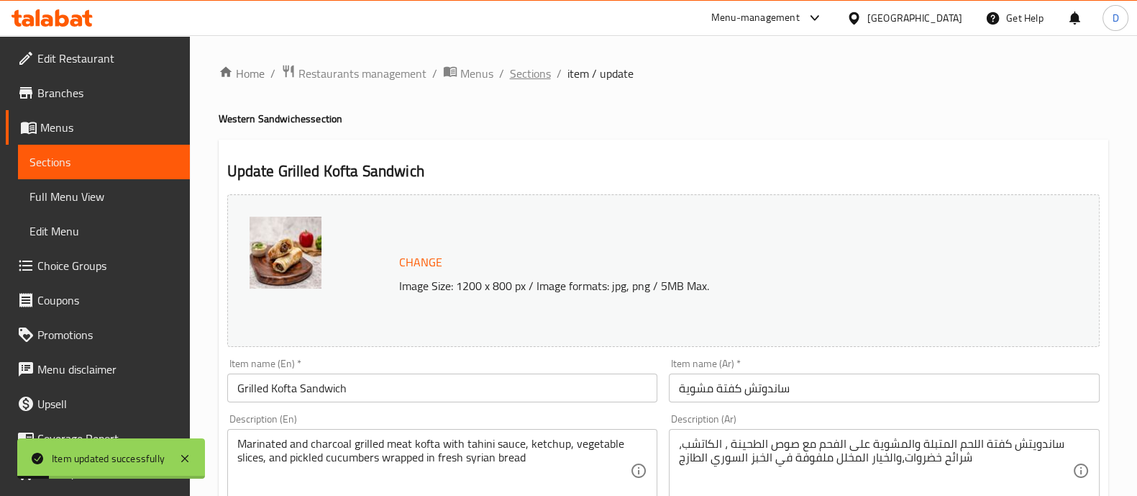
click at [539, 75] on span "Sections" at bounding box center [530, 73] width 41 height 17
